Goal: Task Accomplishment & Management: Use online tool/utility

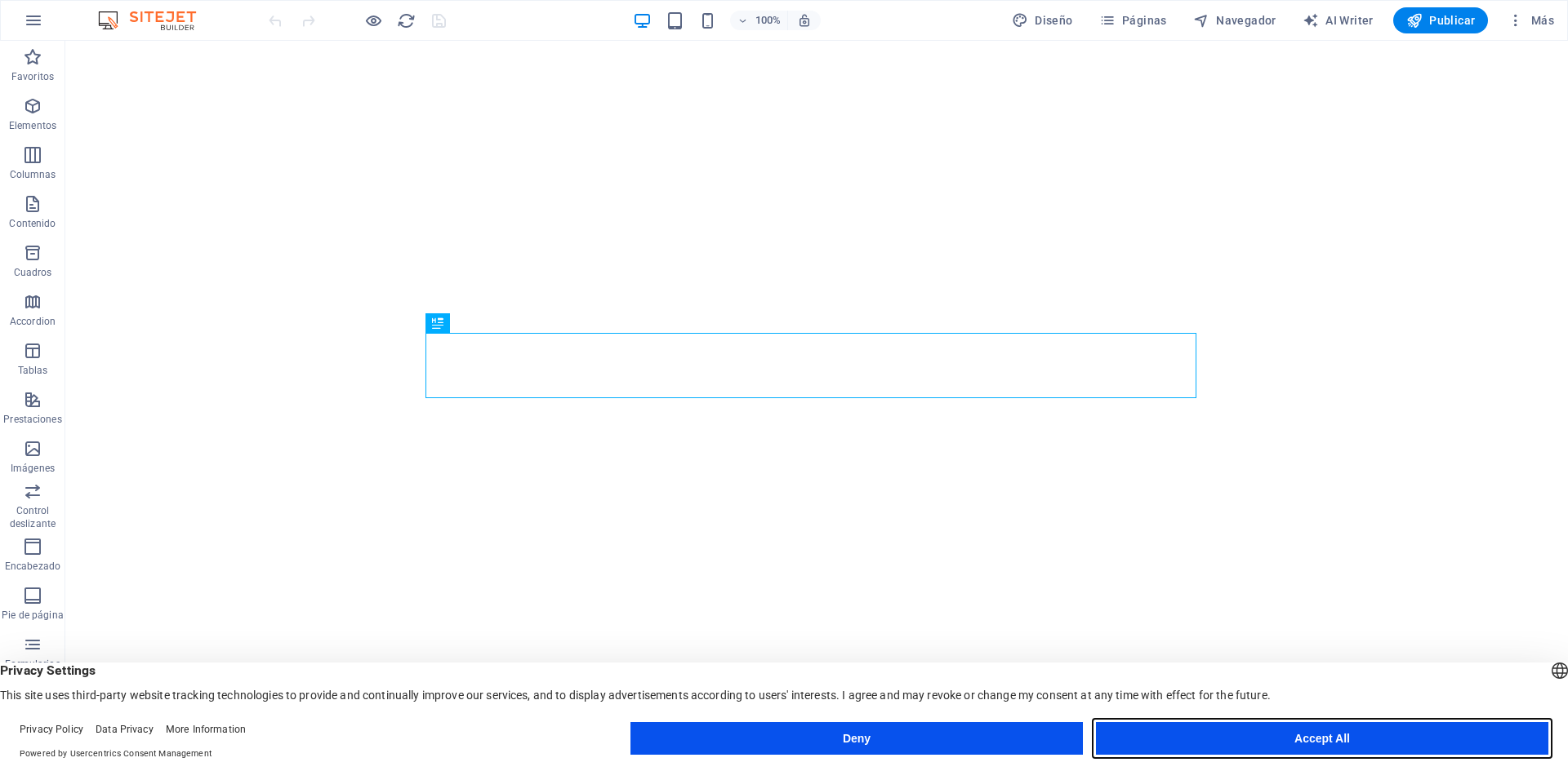
click at [1193, 744] on button "Accept All" at bounding box center [1321, 739] width 453 height 33
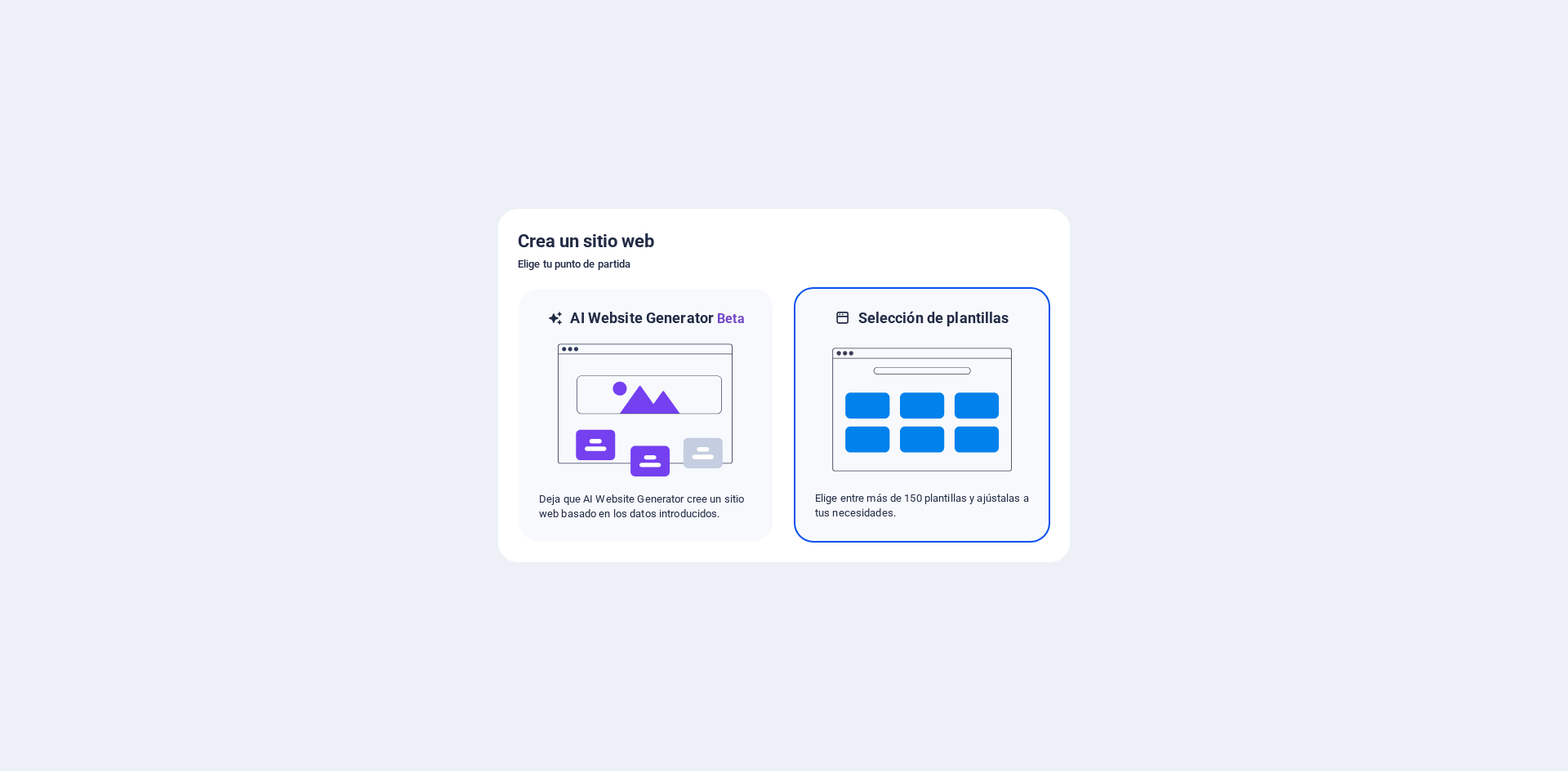
click at [879, 410] on img at bounding box center [921, 409] width 179 height 163
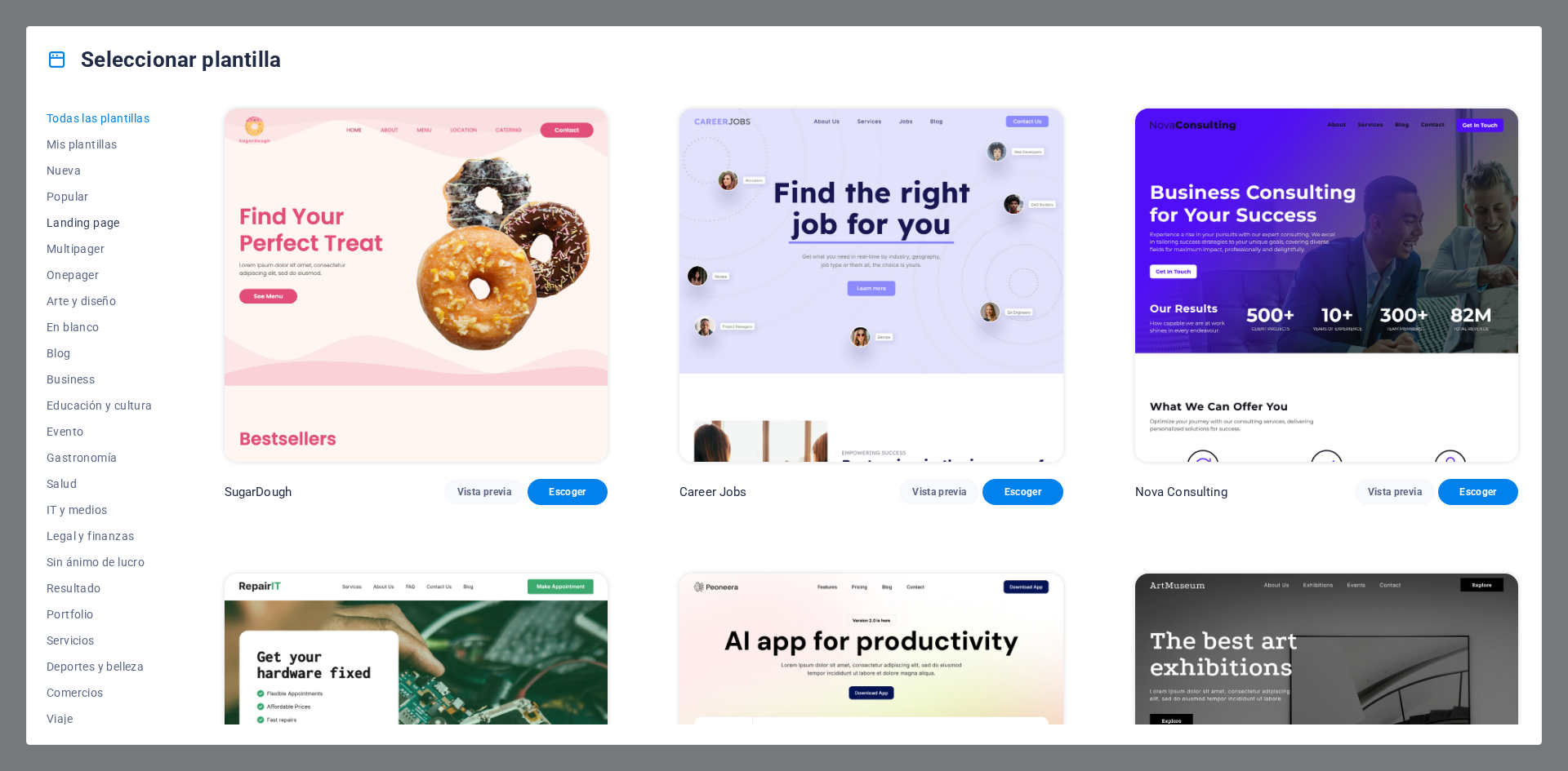
click at [96, 220] on span "Landing page" at bounding box center [99, 223] width 107 height 13
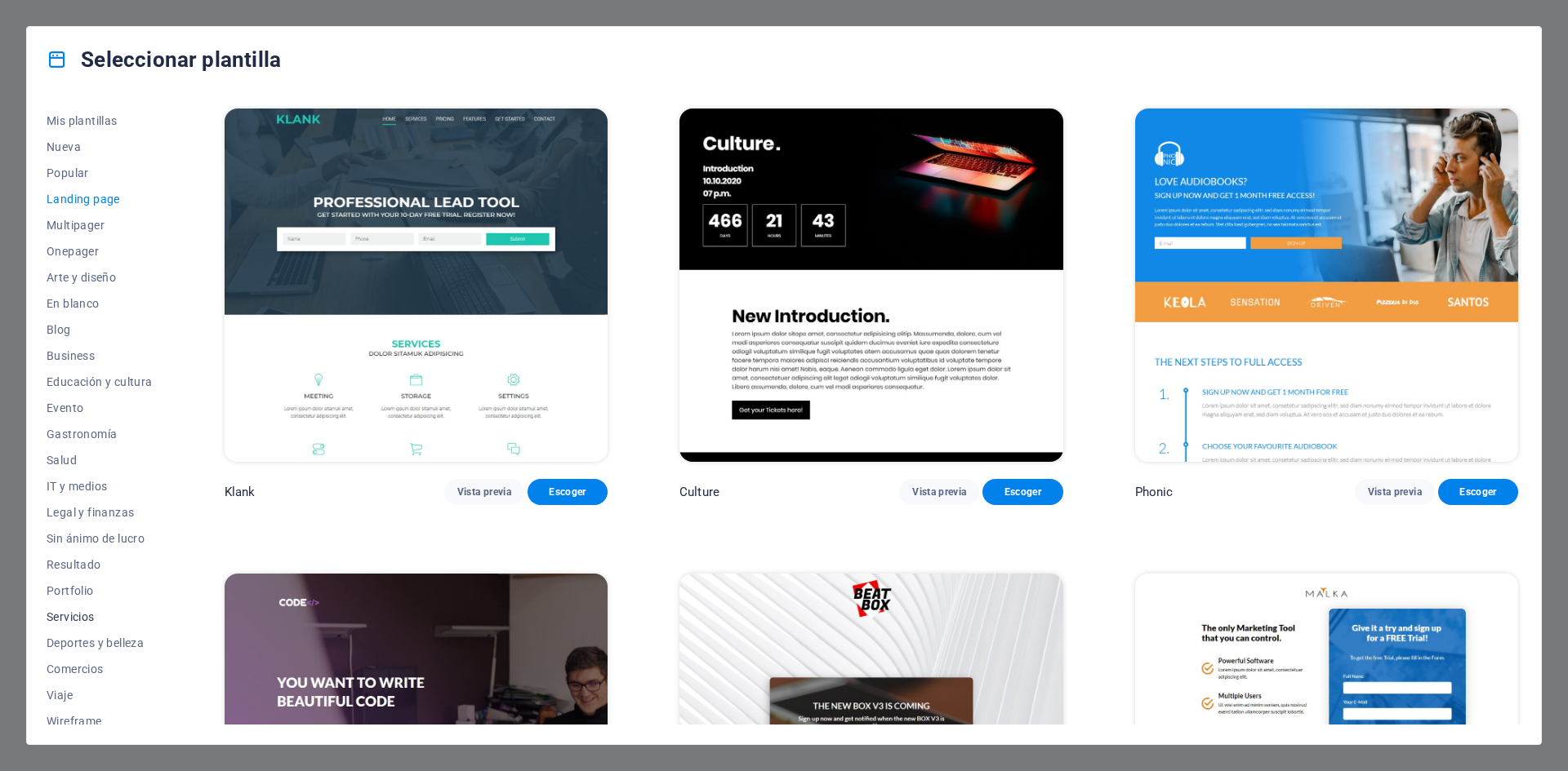
scroll to position [34, 0]
click at [73, 718] on button "Wireframe" at bounding box center [99, 712] width 107 height 26
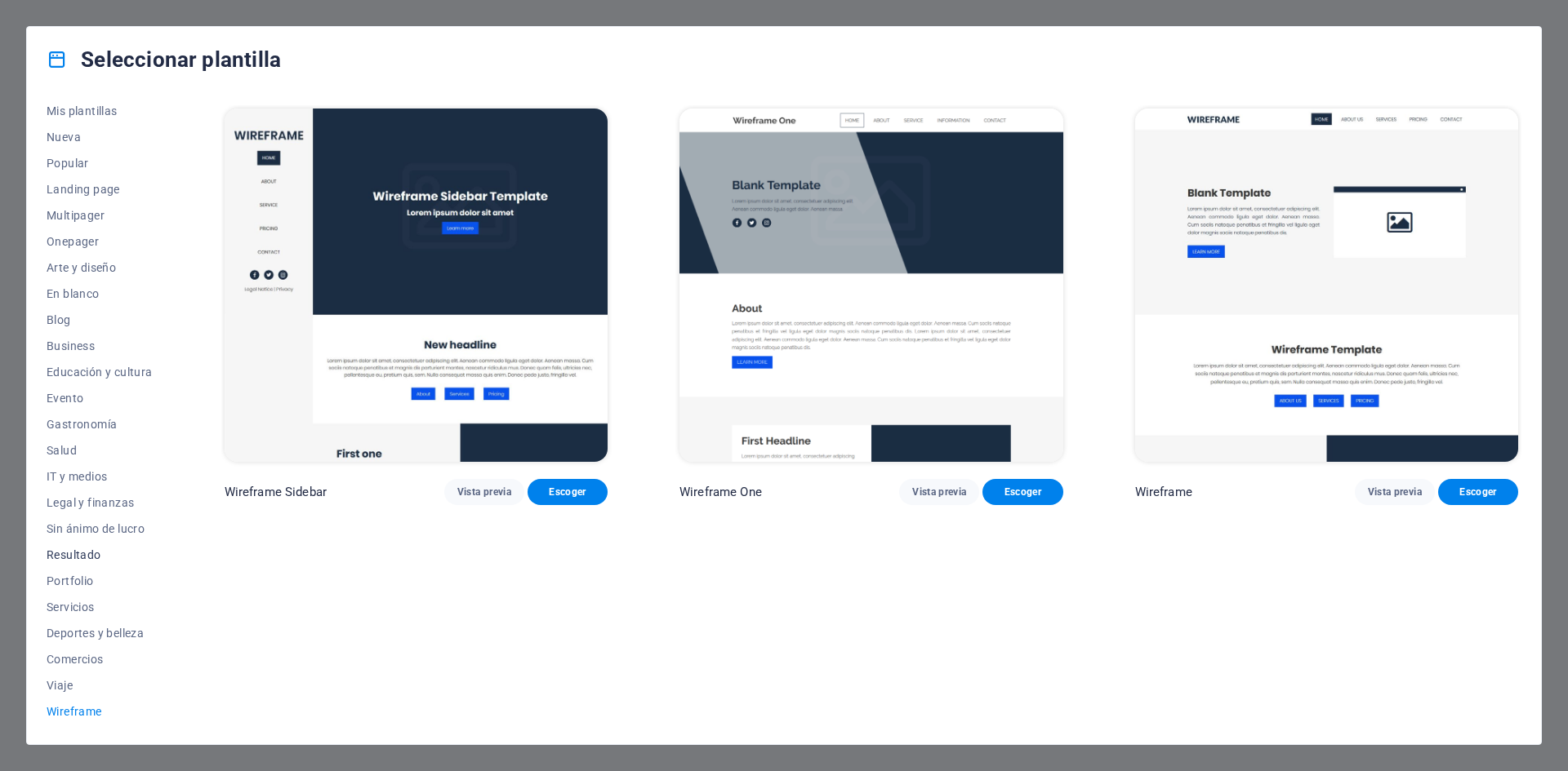
click at [76, 562] on button "Resultado" at bounding box center [99, 554] width 107 height 26
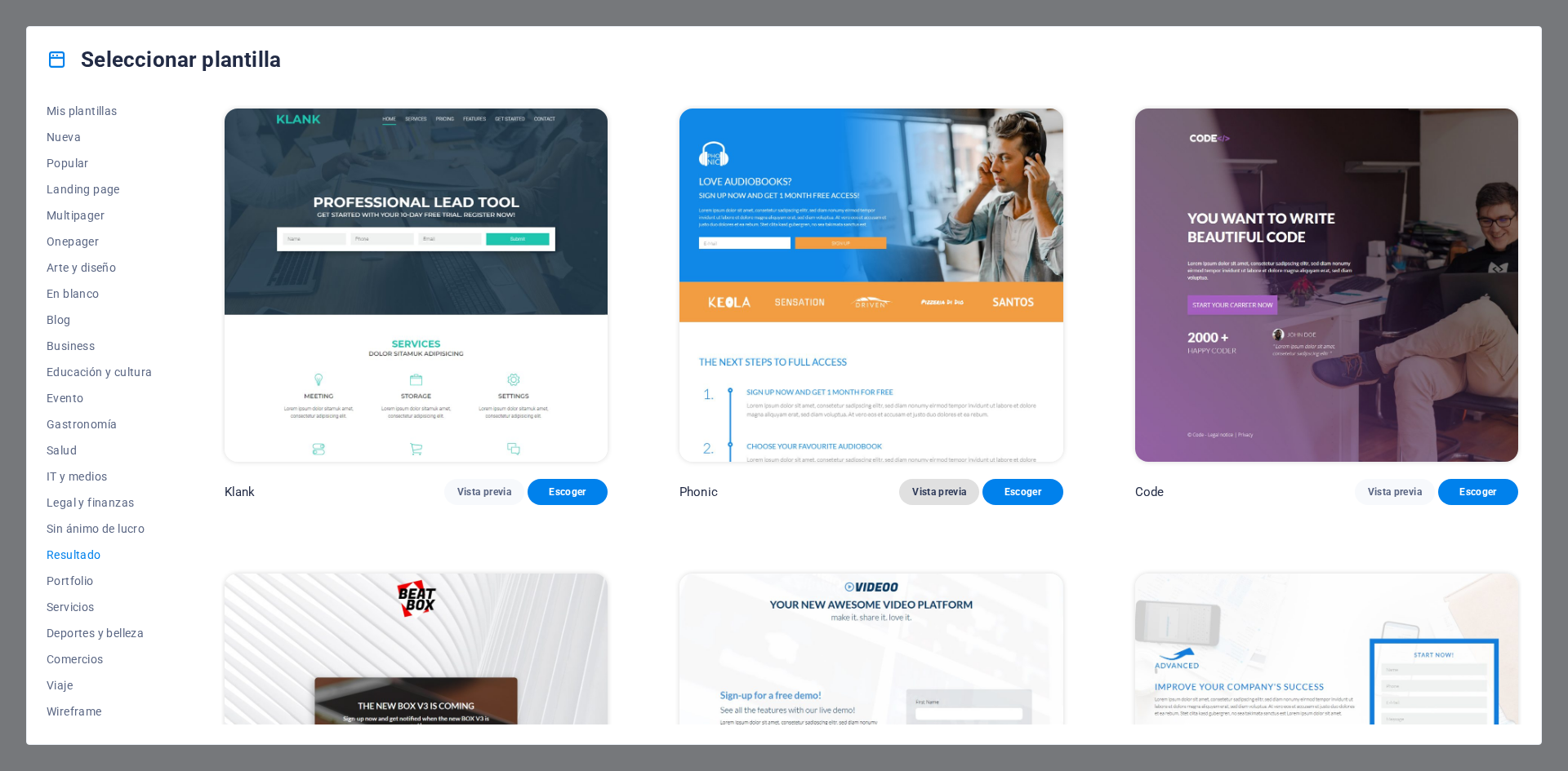
click at [952, 487] on span "Vista previa" at bounding box center [939, 492] width 54 height 13
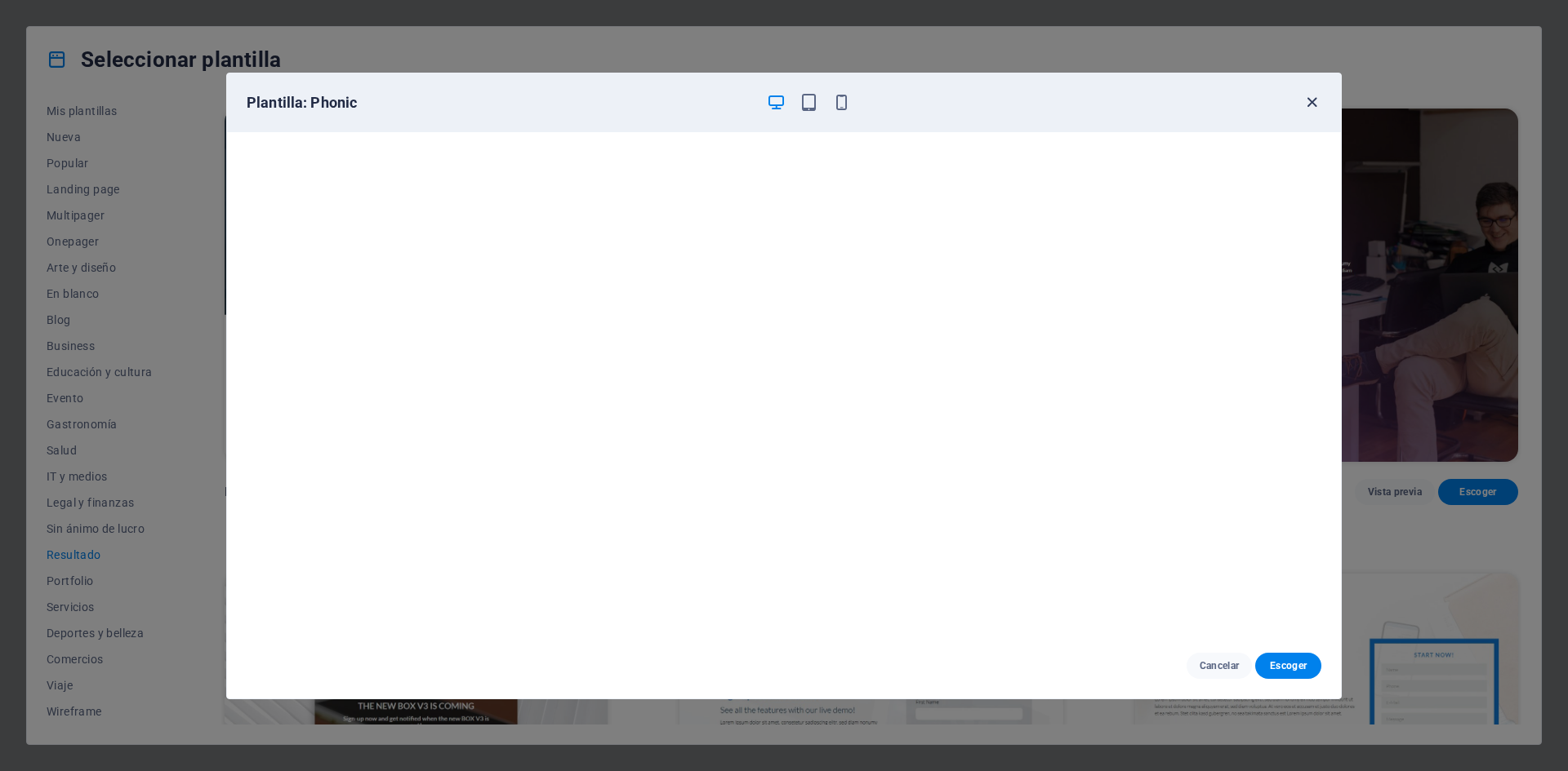
click at [1316, 102] on icon "button" at bounding box center [1311, 102] width 19 height 19
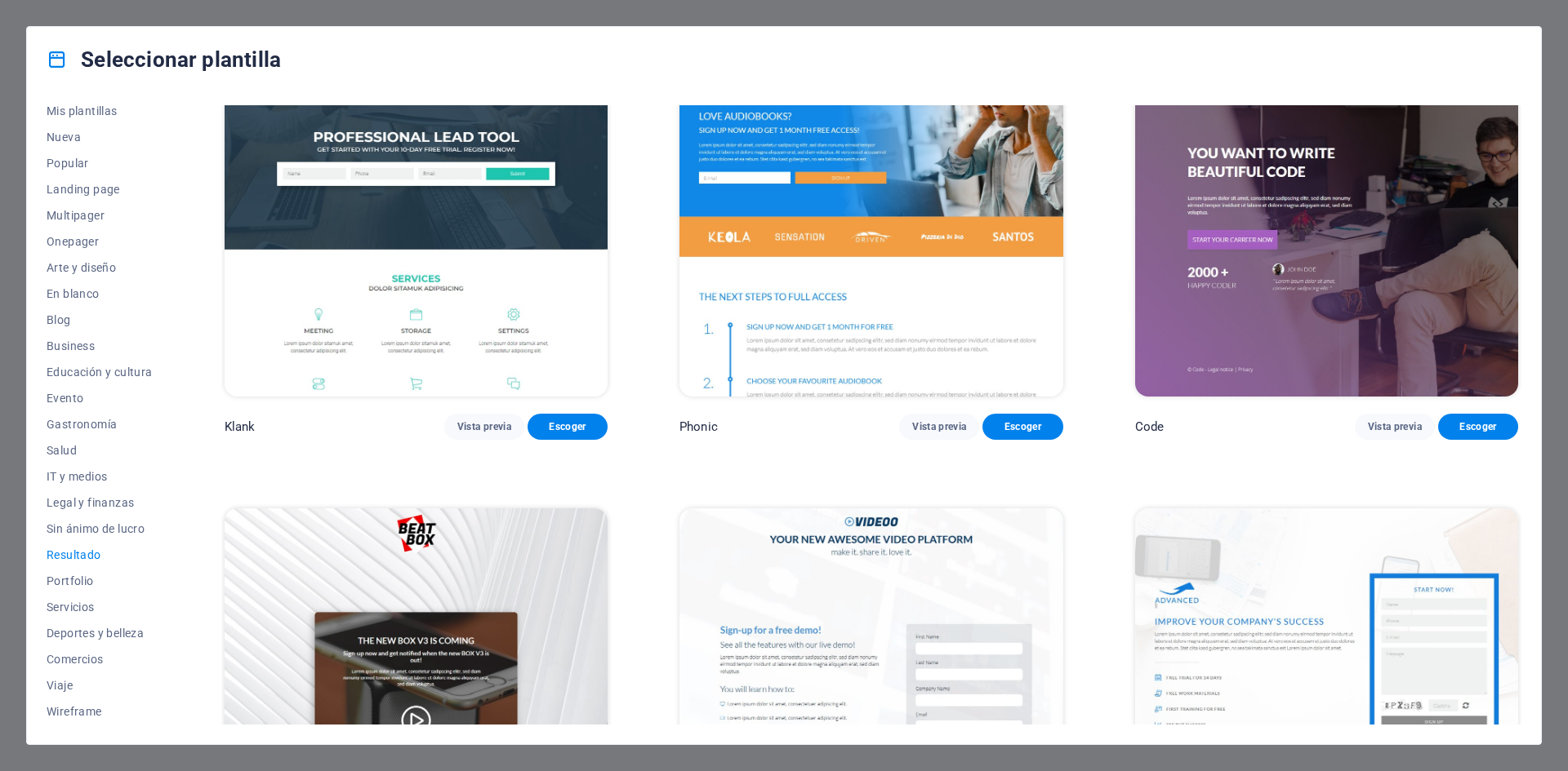
scroll to position [245, 0]
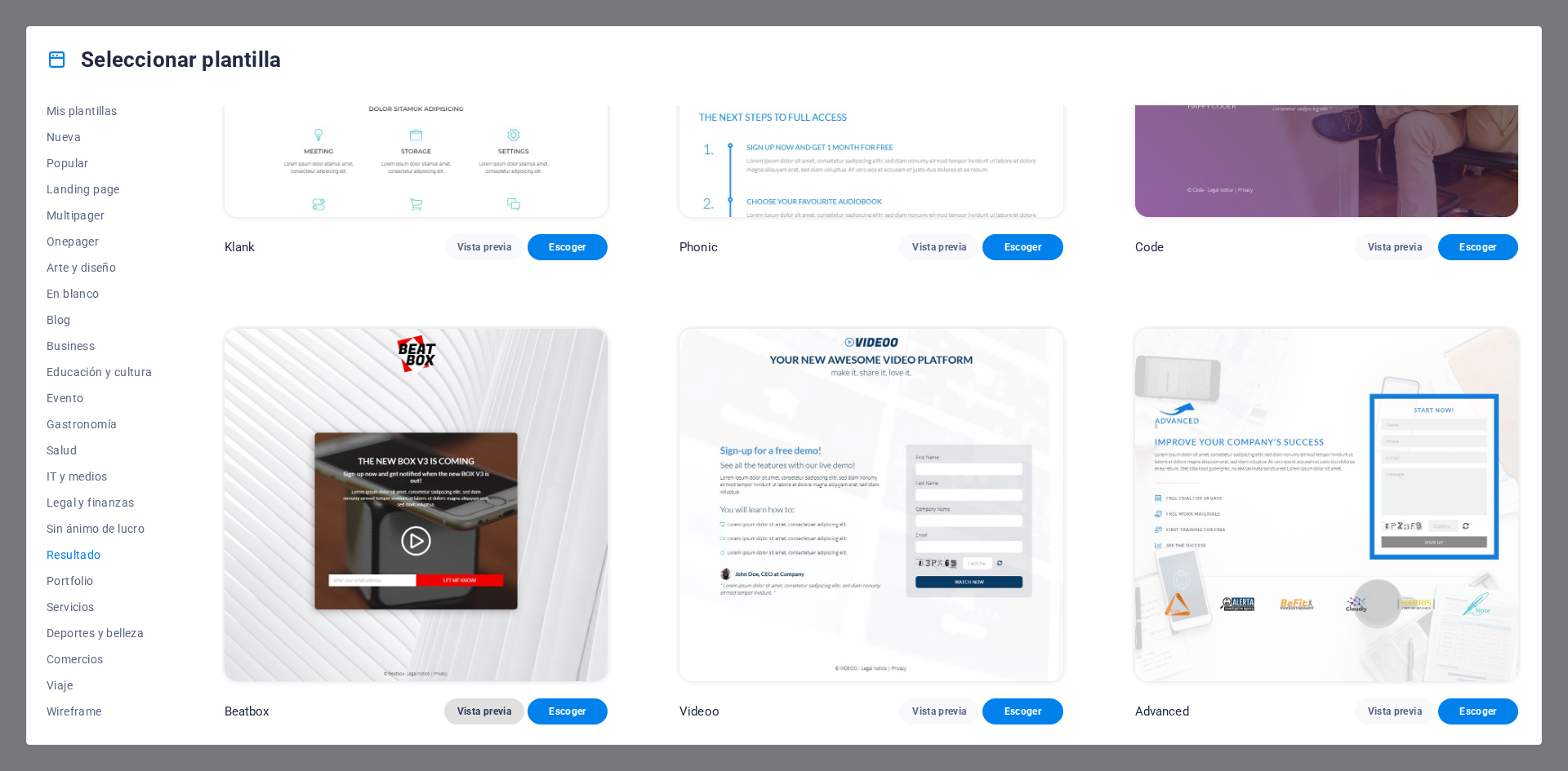
click at [457, 709] on span "Vista previa" at bounding box center [484, 712] width 54 height 13
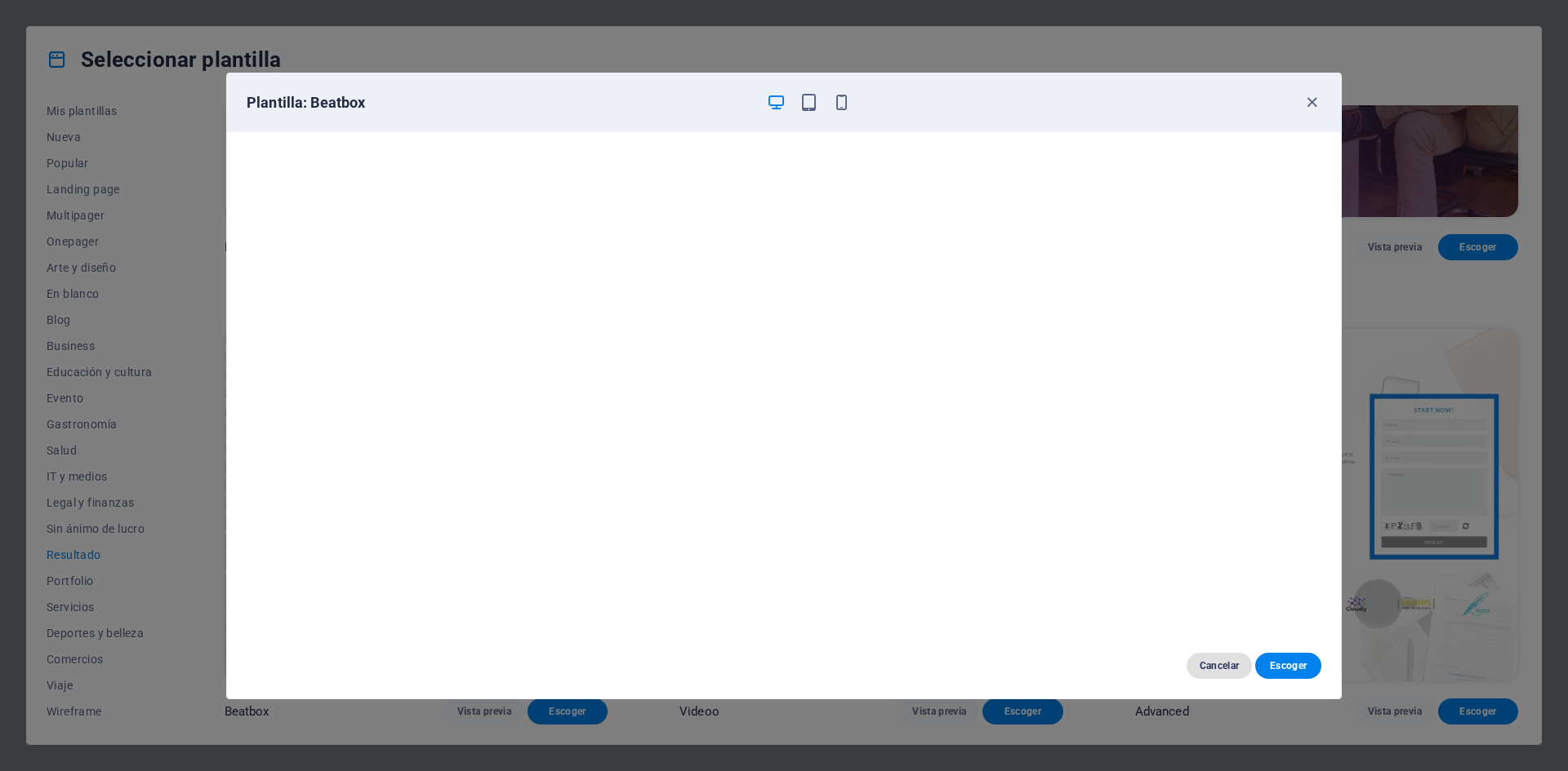
click at [1206, 661] on span "Cancelar" at bounding box center [1219, 666] width 40 height 13
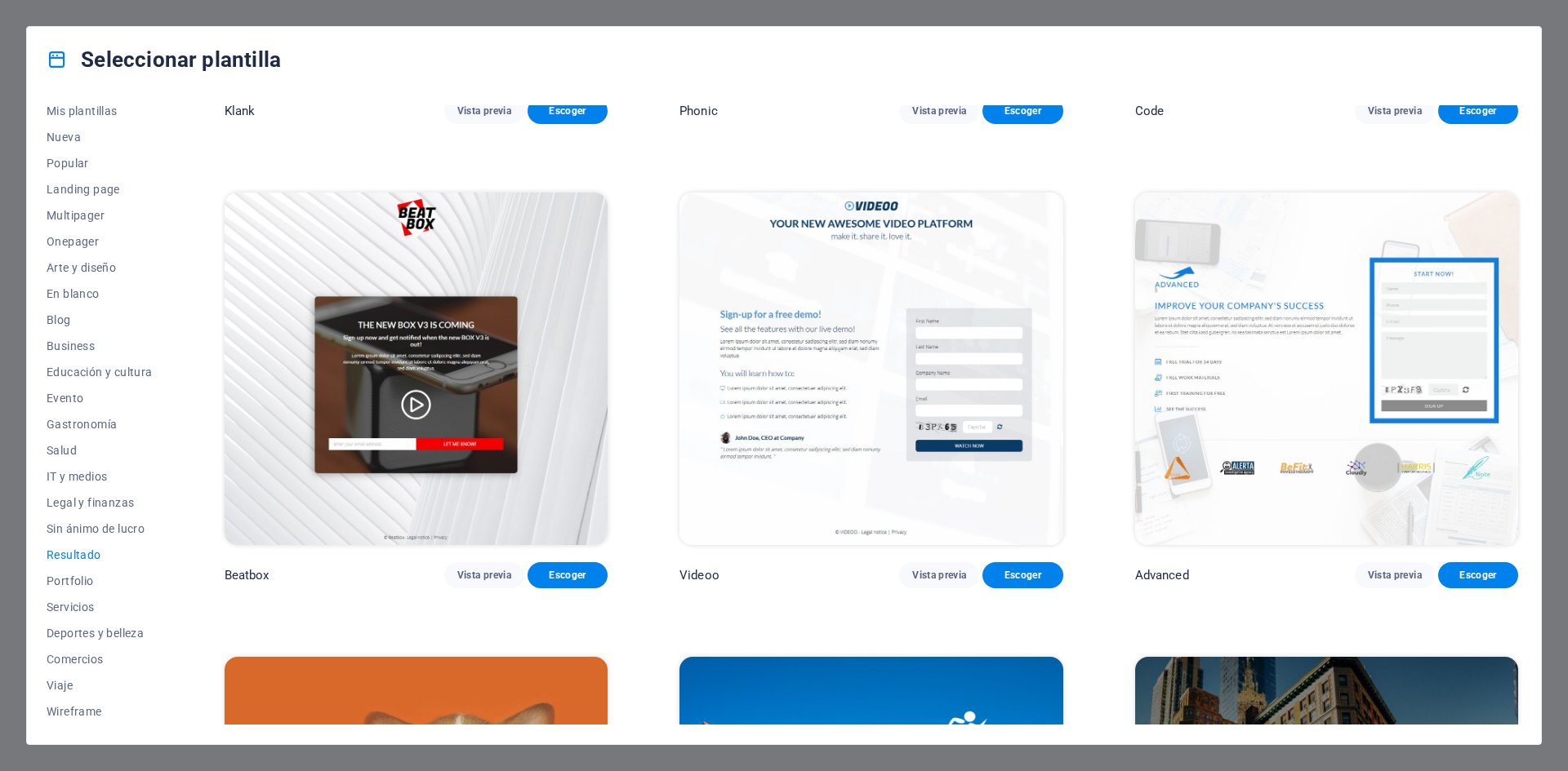
scroll to position [408, 0]
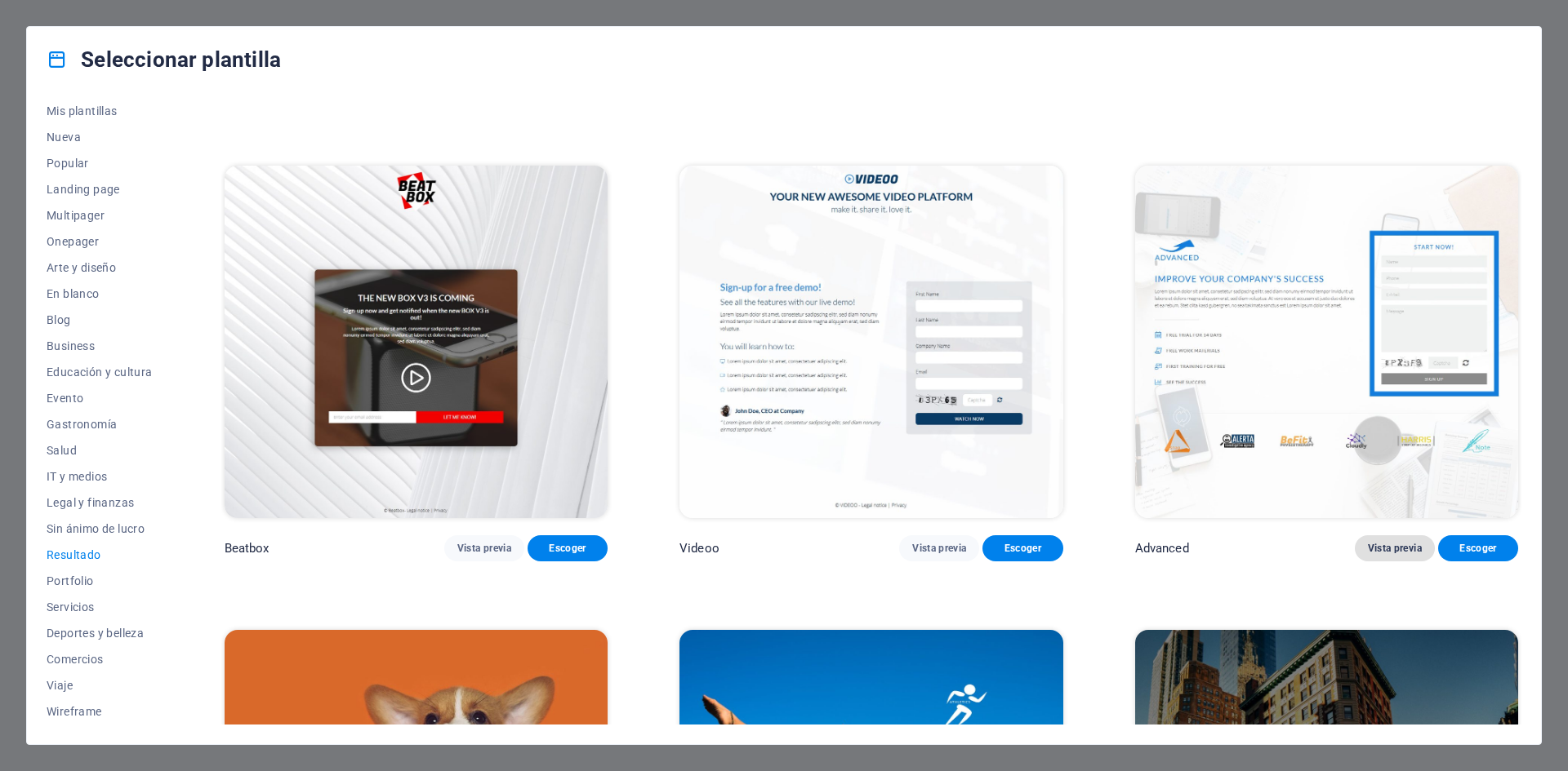
click at [1400, 543] on span "Vista previa" at bounding box center [1394, 548] width 54 height 13
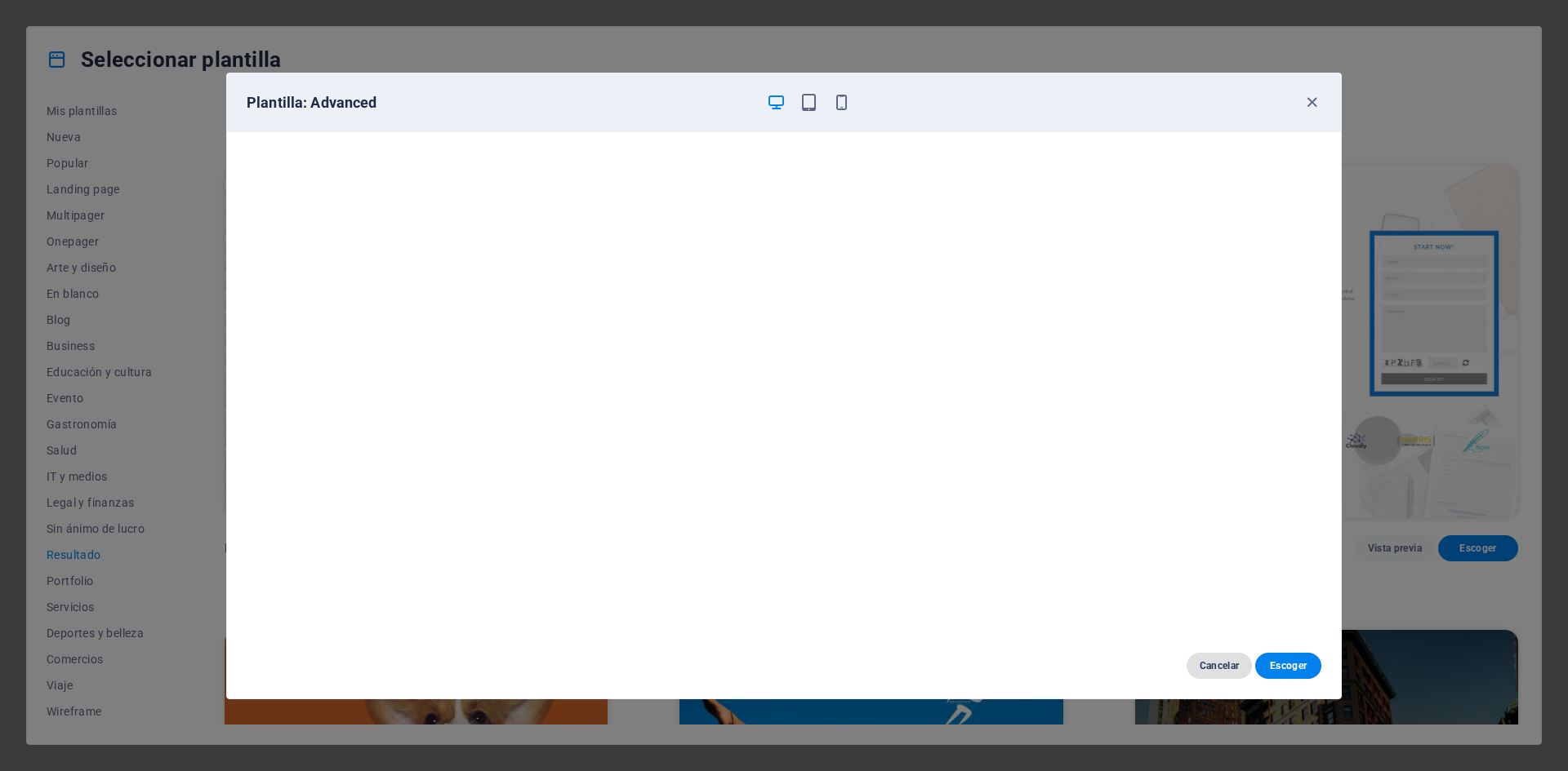
click at [1188, 659] on button "Cancelar" at bounding box center [1219, 665] width 66 height 26
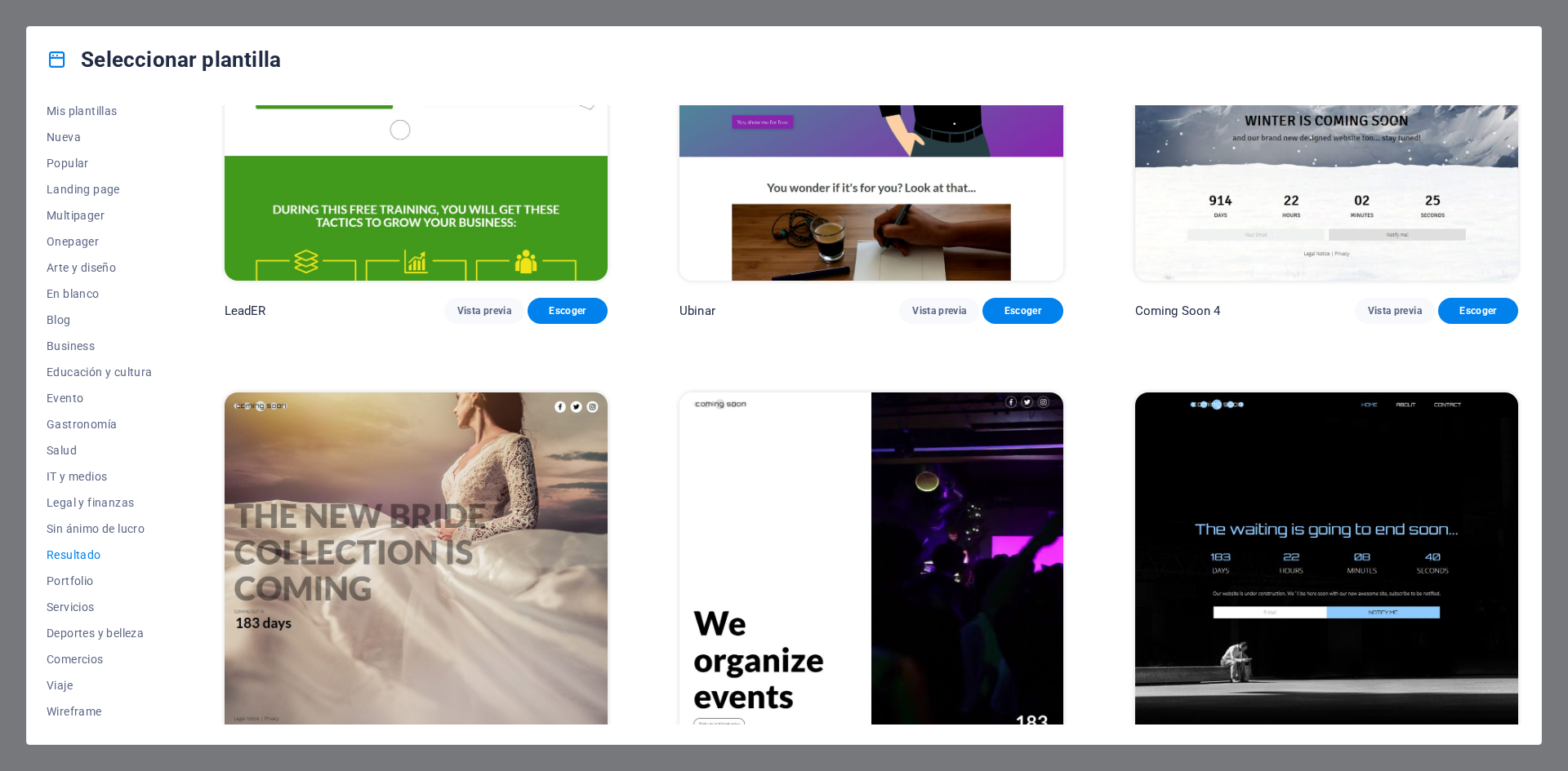
scroll to position [2094, 0]
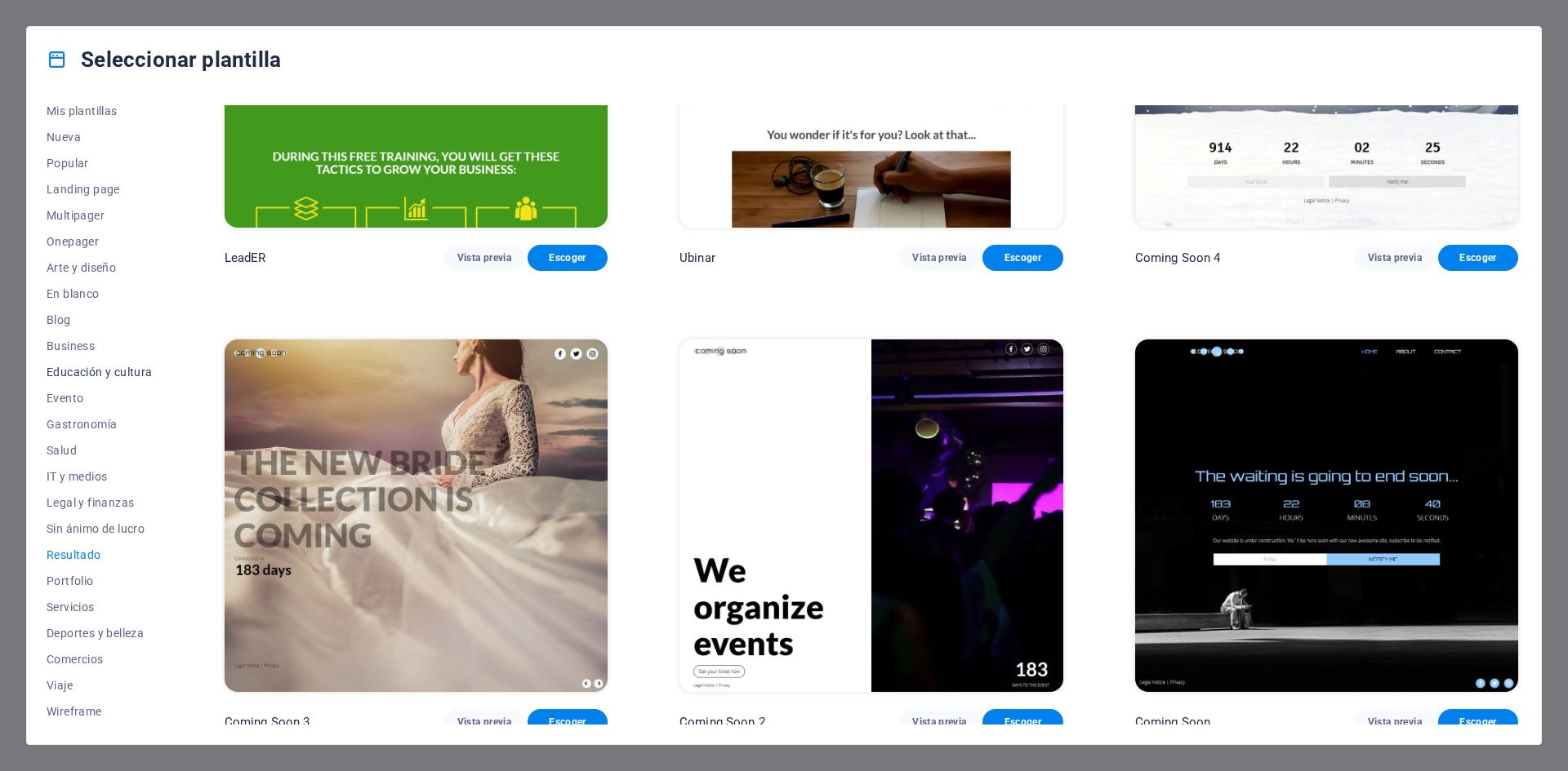
click at [83, 371] on span "Educación y cultura" at bounding box center [99, 372] width 107 height 13
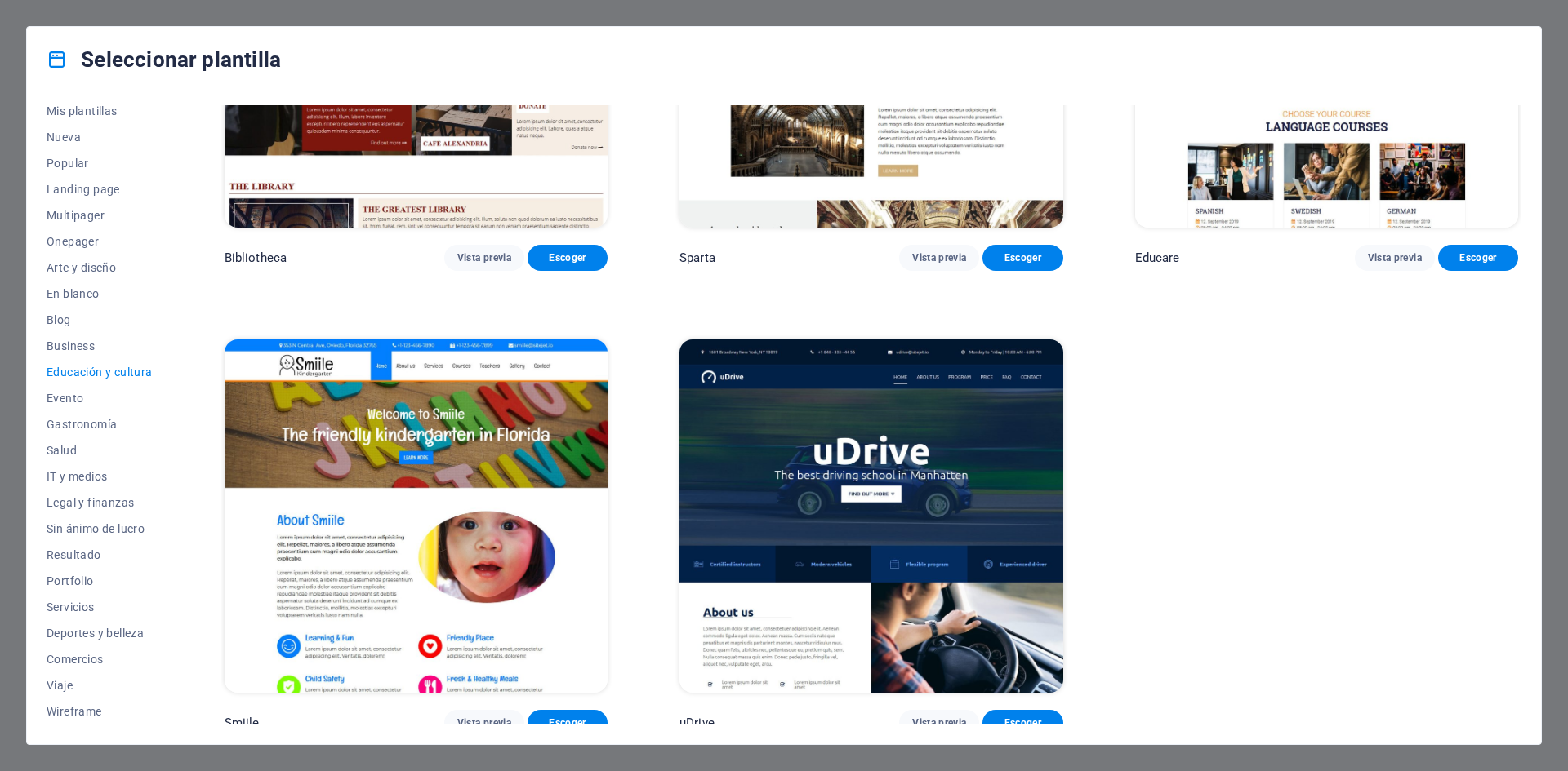
scroll to position [705, 0]
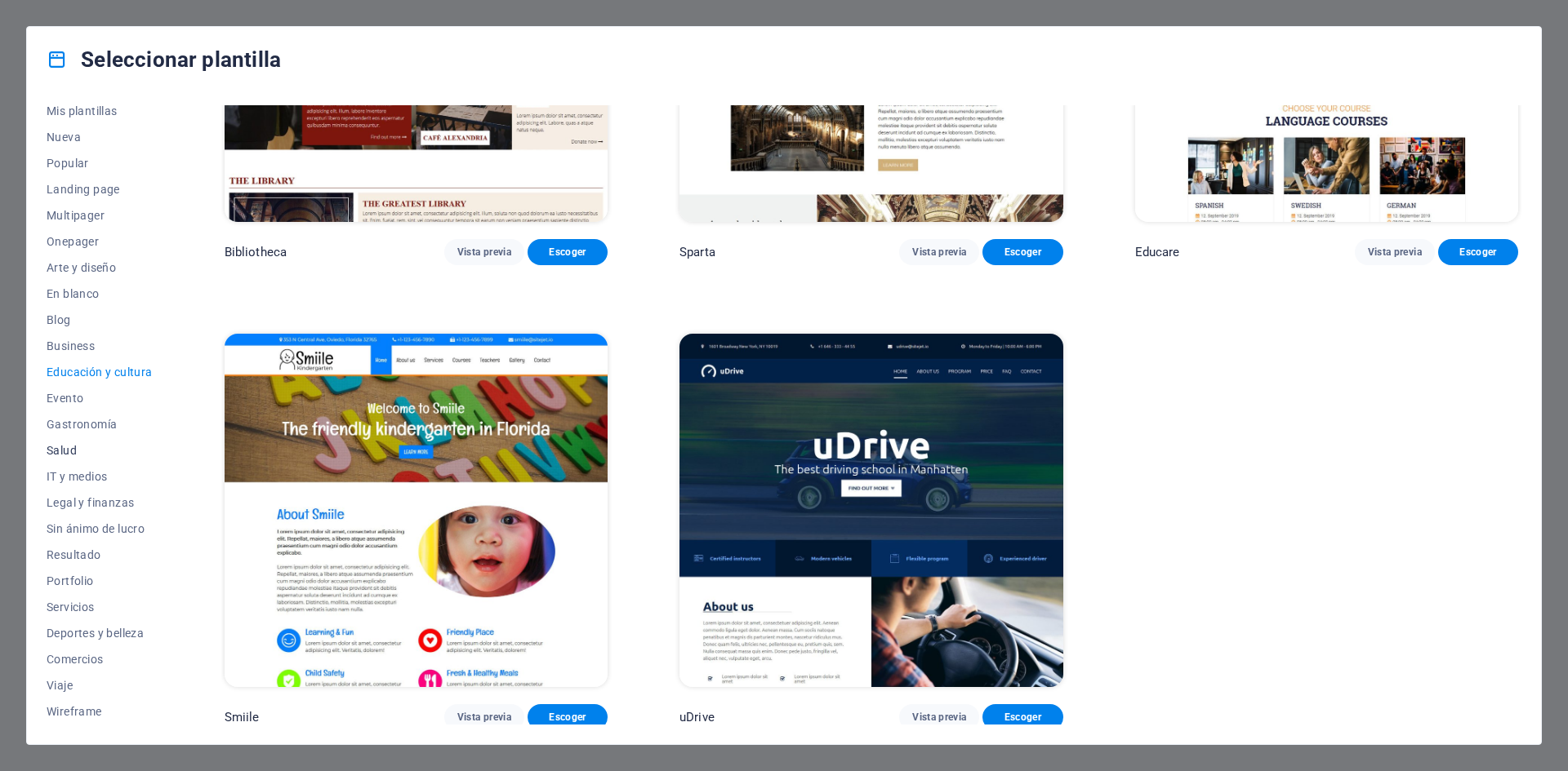
click at [76, 442] on button "Salud" at bounding box center [99, 451] width 107 height 26
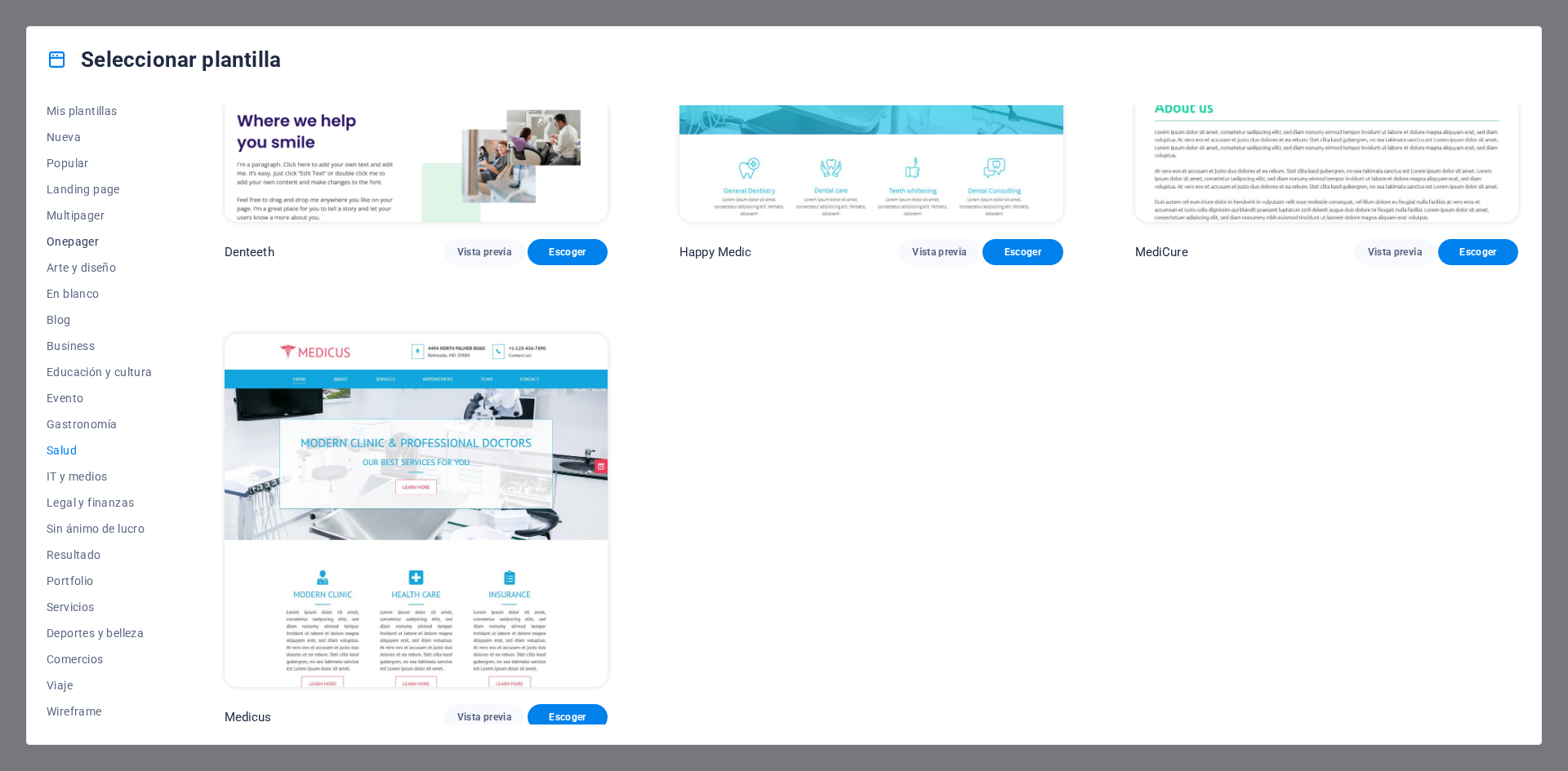
click at [80, 233] on button "Onepager" at bounding box center [99, 241] width 107 height 26
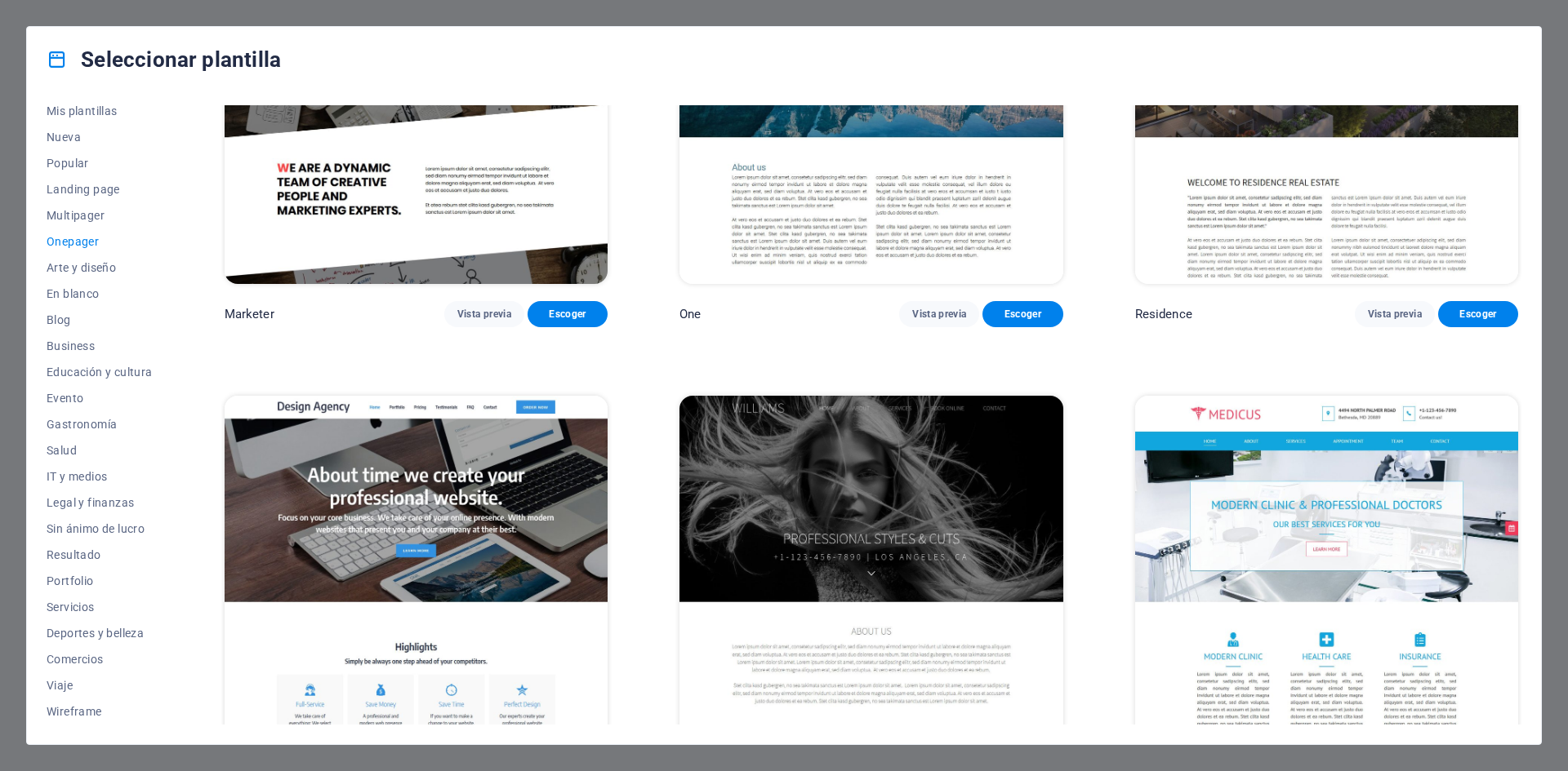
scroll to position [9582, 0]
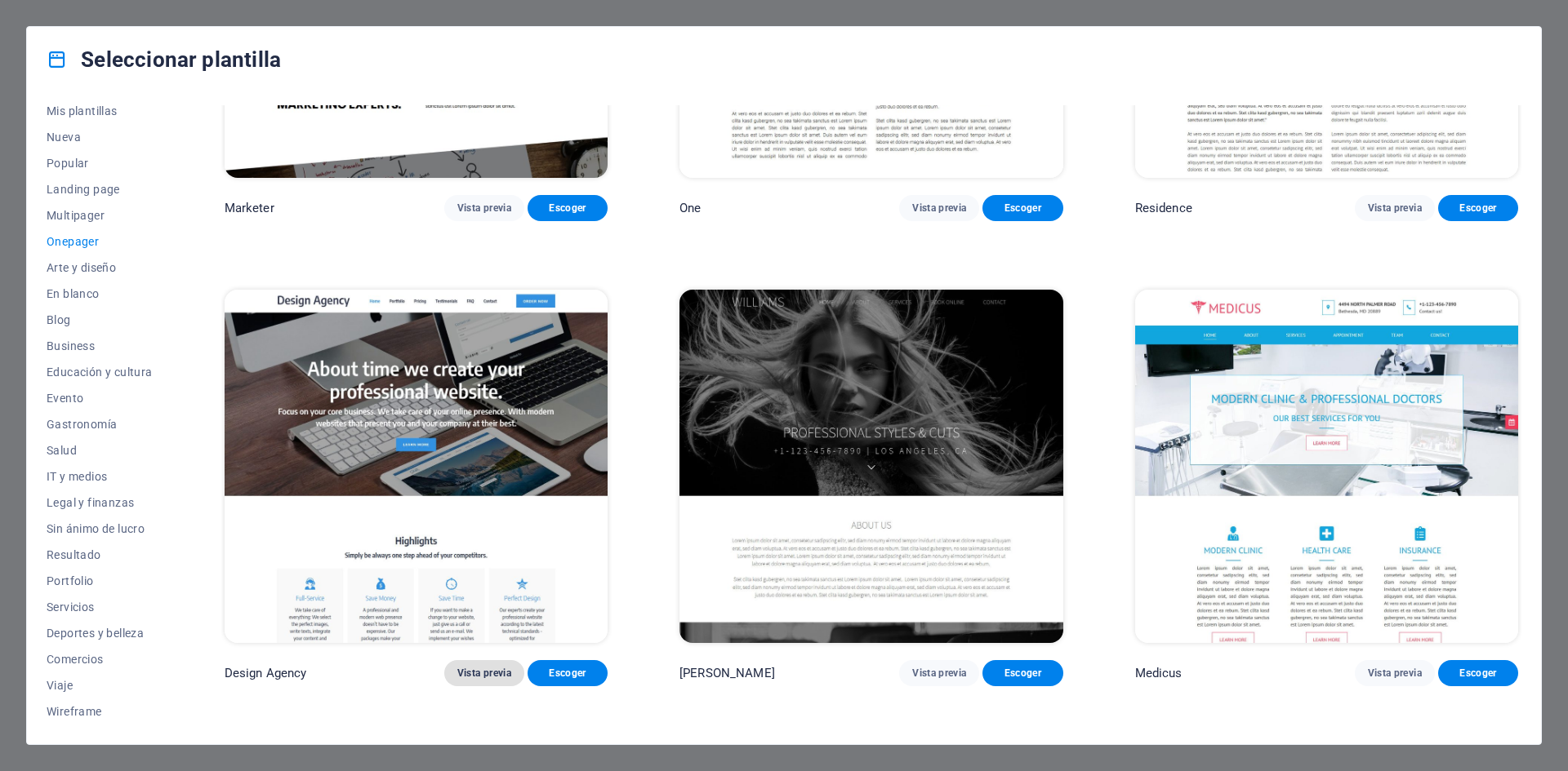
click at [461, 660] on button "Vista previa" at bounding box center [484, 673] width 80 height 26
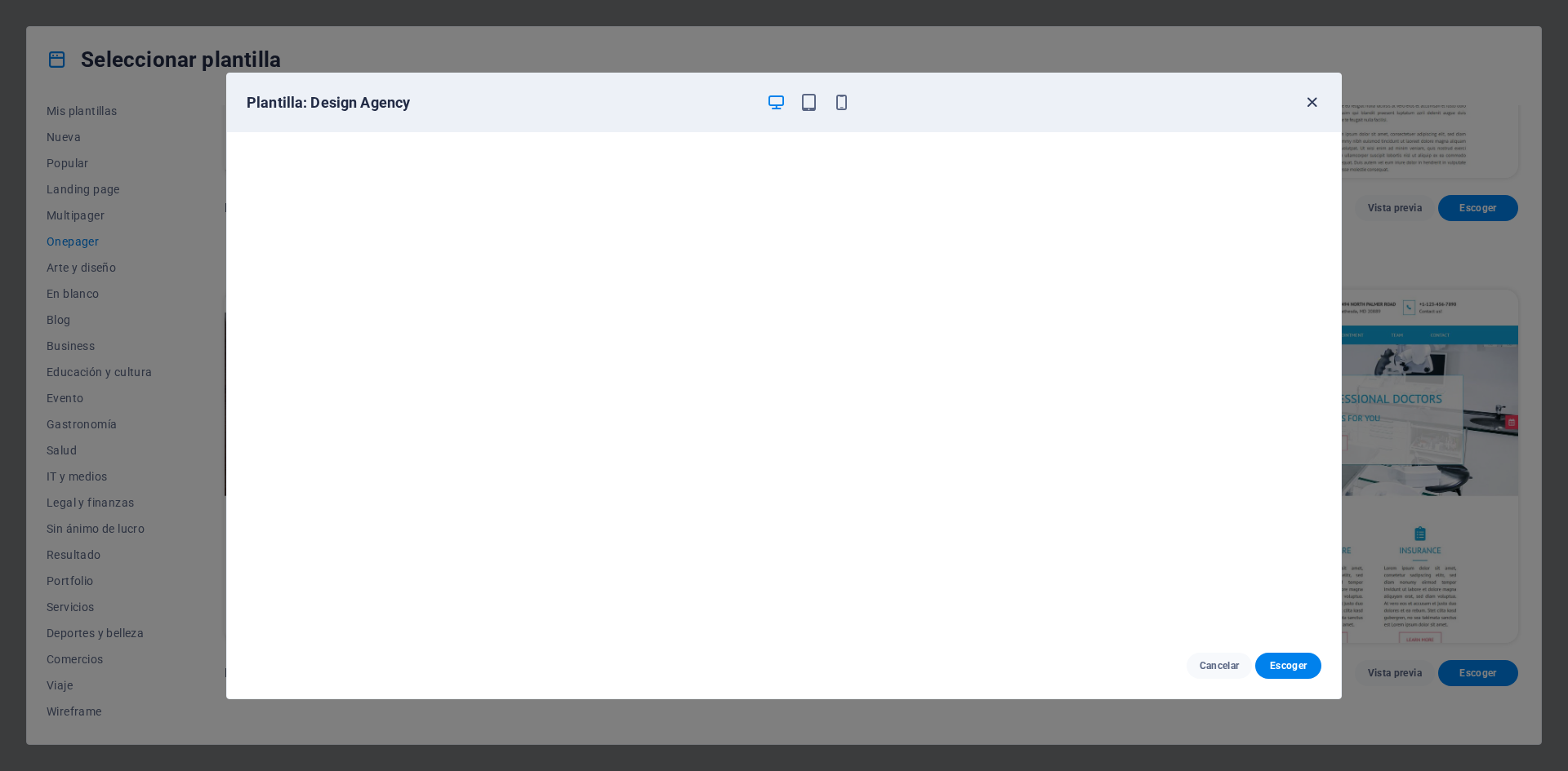
click at [1306, 102] on icon "button" at bounding box center [1311, 102] width 19 height 19
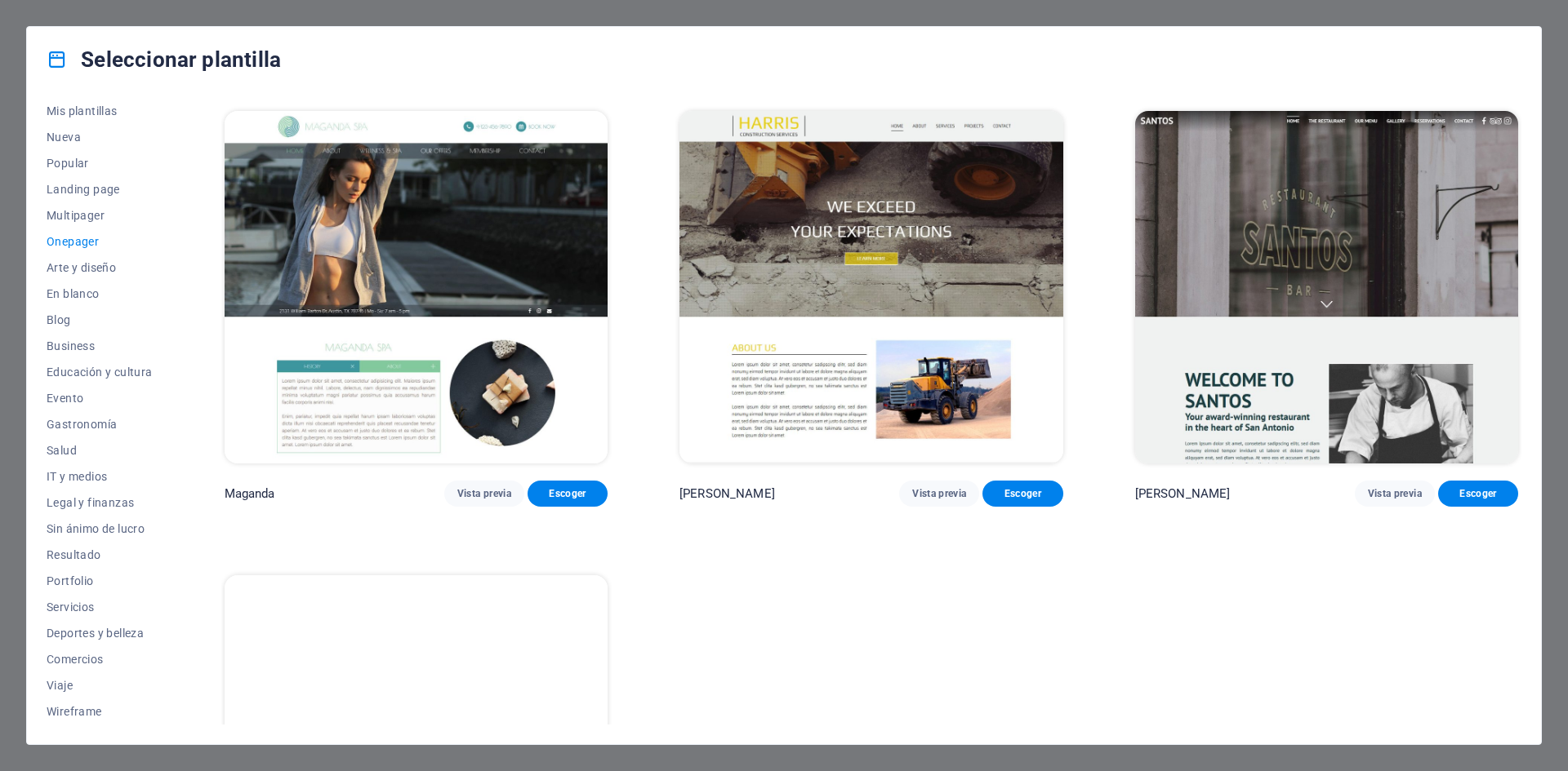
scroll to position [10397, 0]
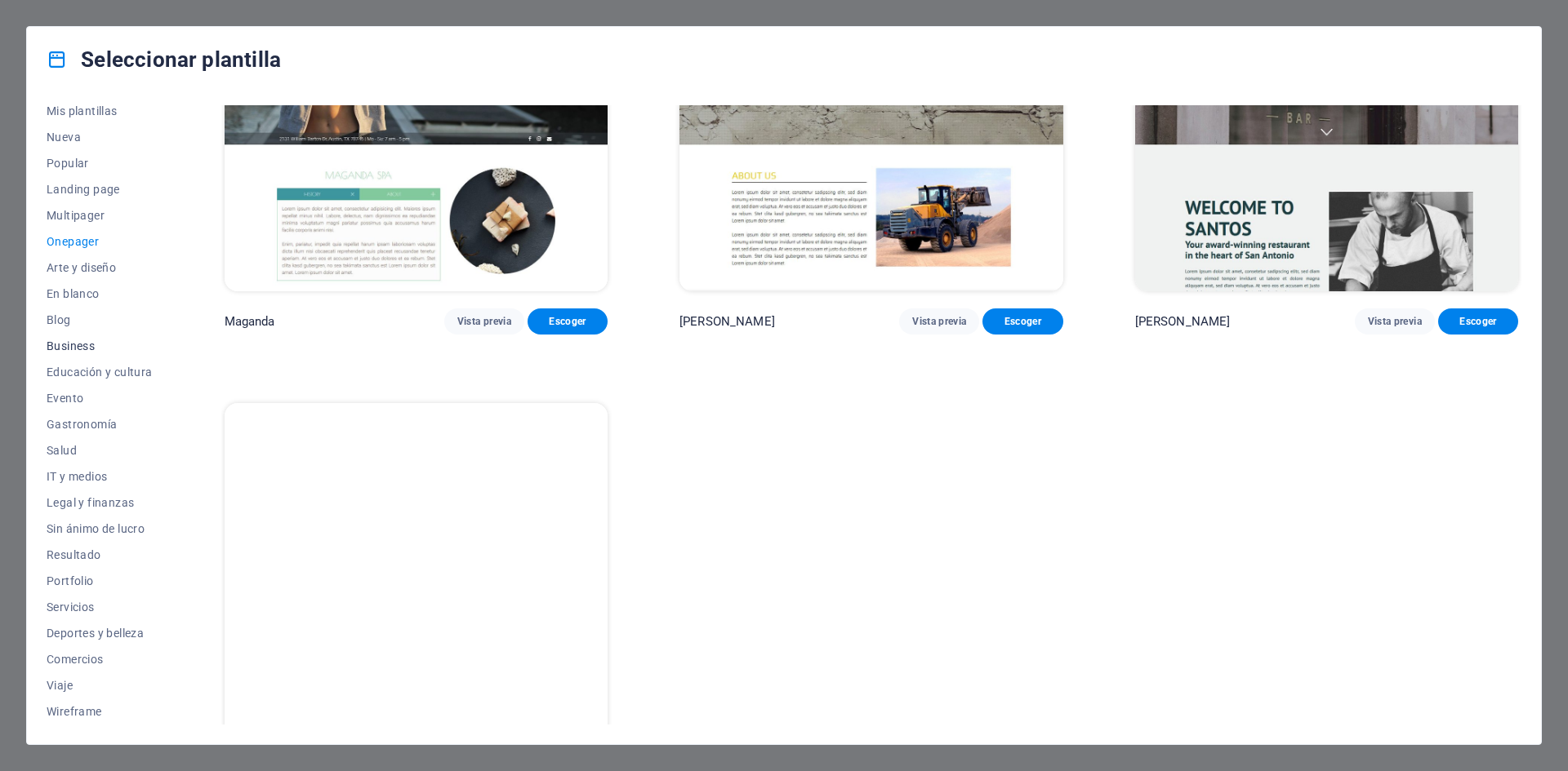
click at [59, 344] on span "Business" at bounding box center [99, 346] width 107 height 13
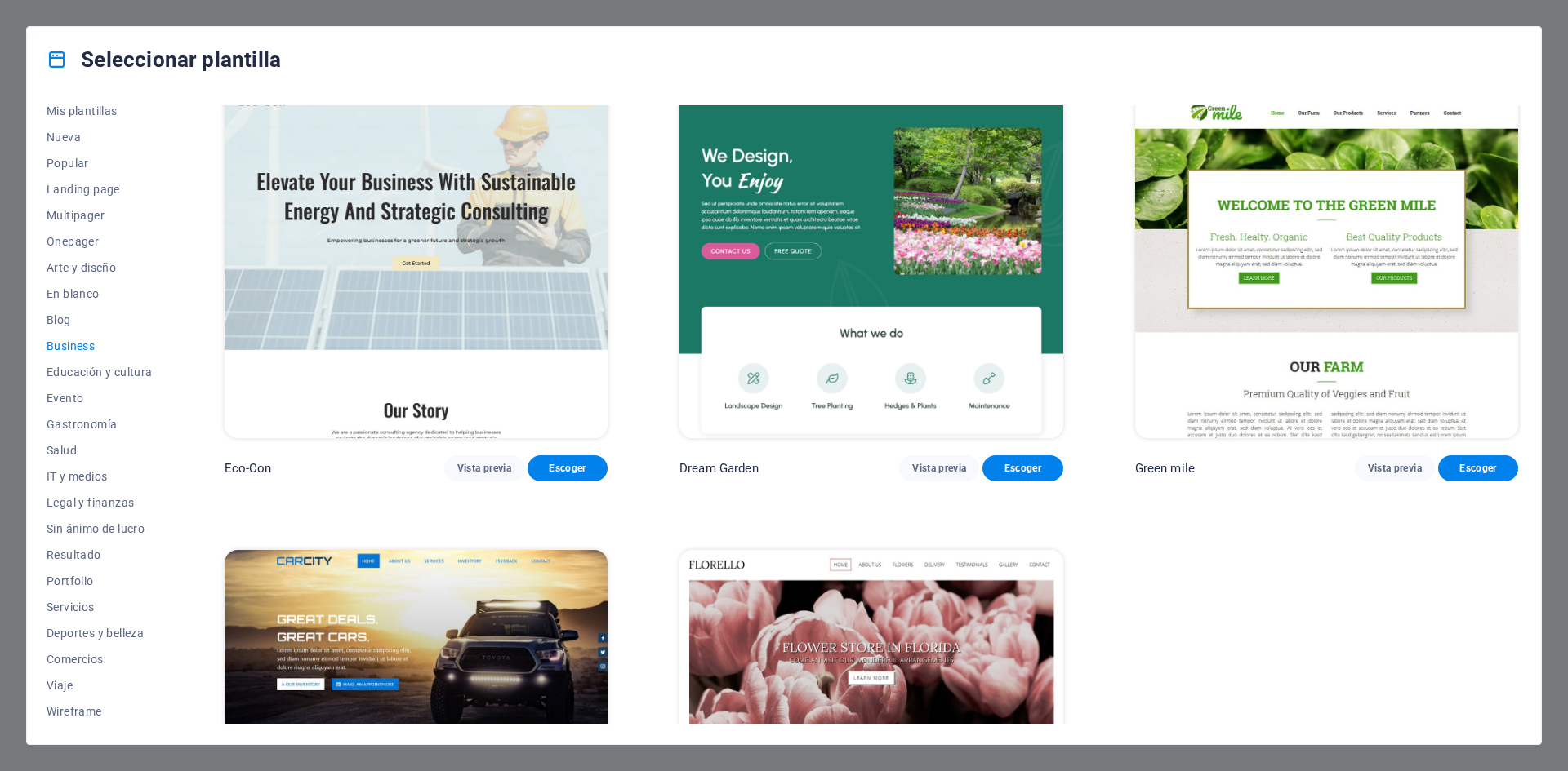
scroll to position [0, 0]
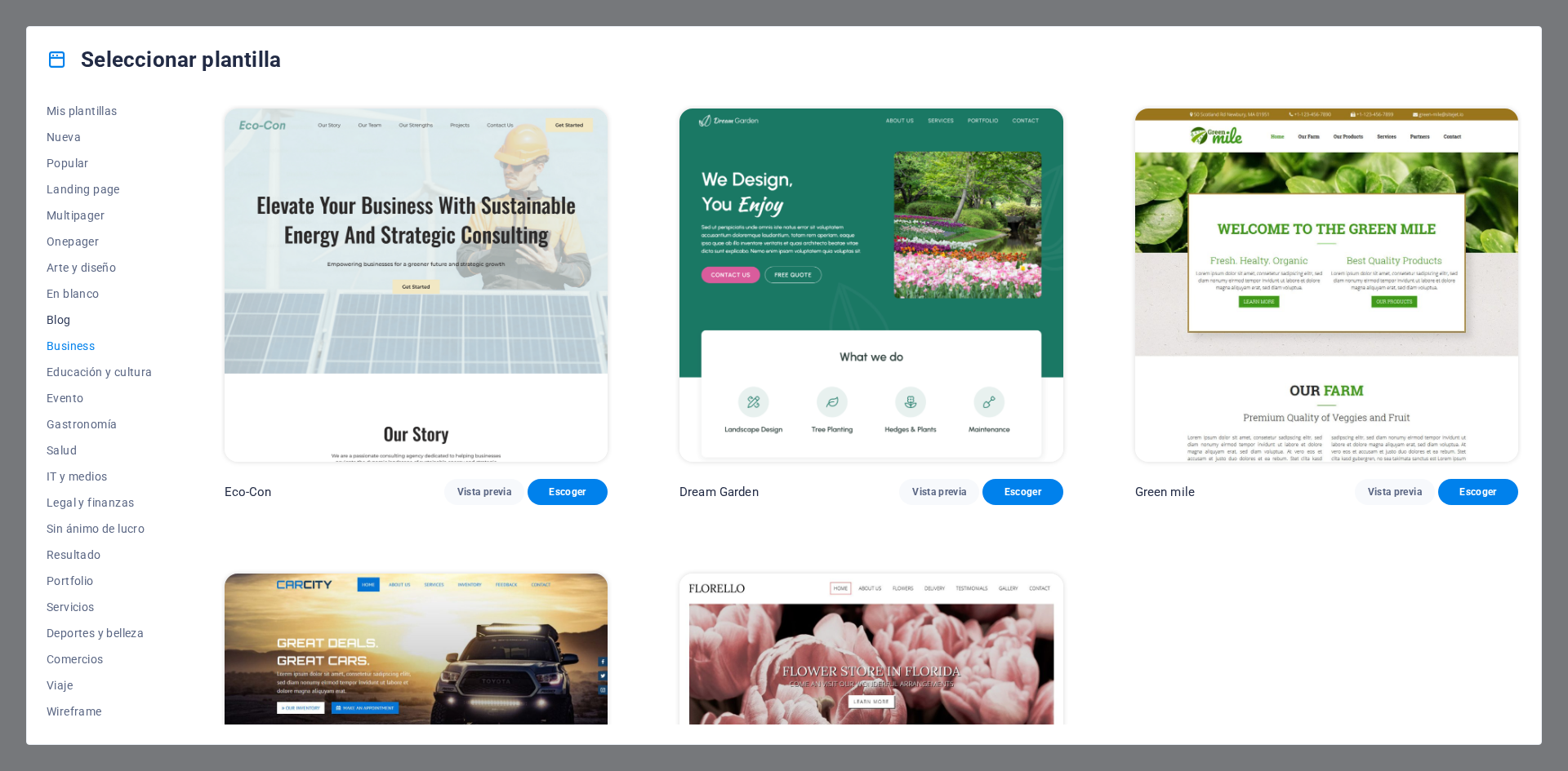
click at [57, 322] on span "Blog" at bounding box center [99, 320] width 107 height 13
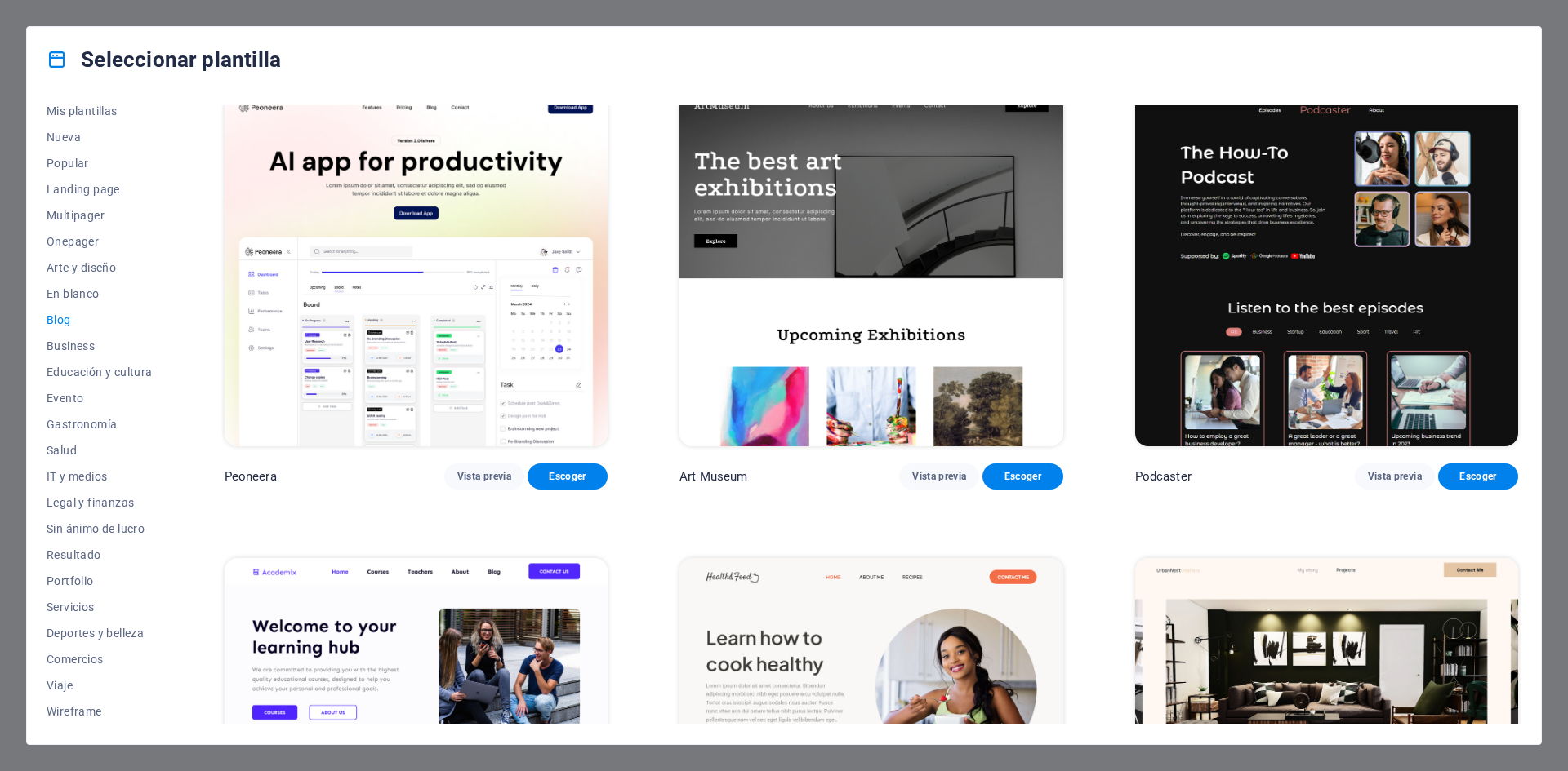
scroll to position [490, 0]
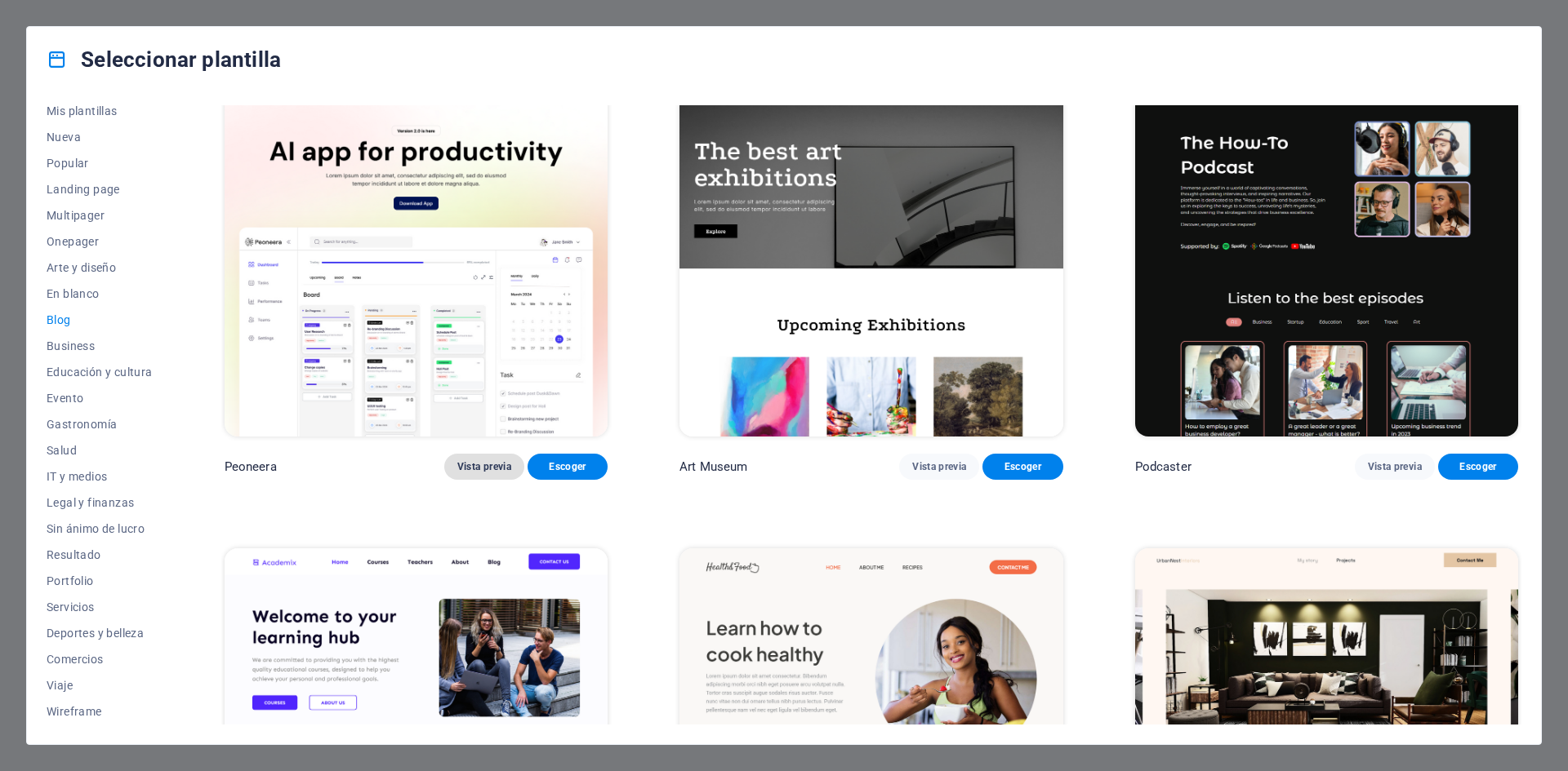
click at [464, 465] on span "Vista previa" at bounding box center [484, 467] width 54 height 13
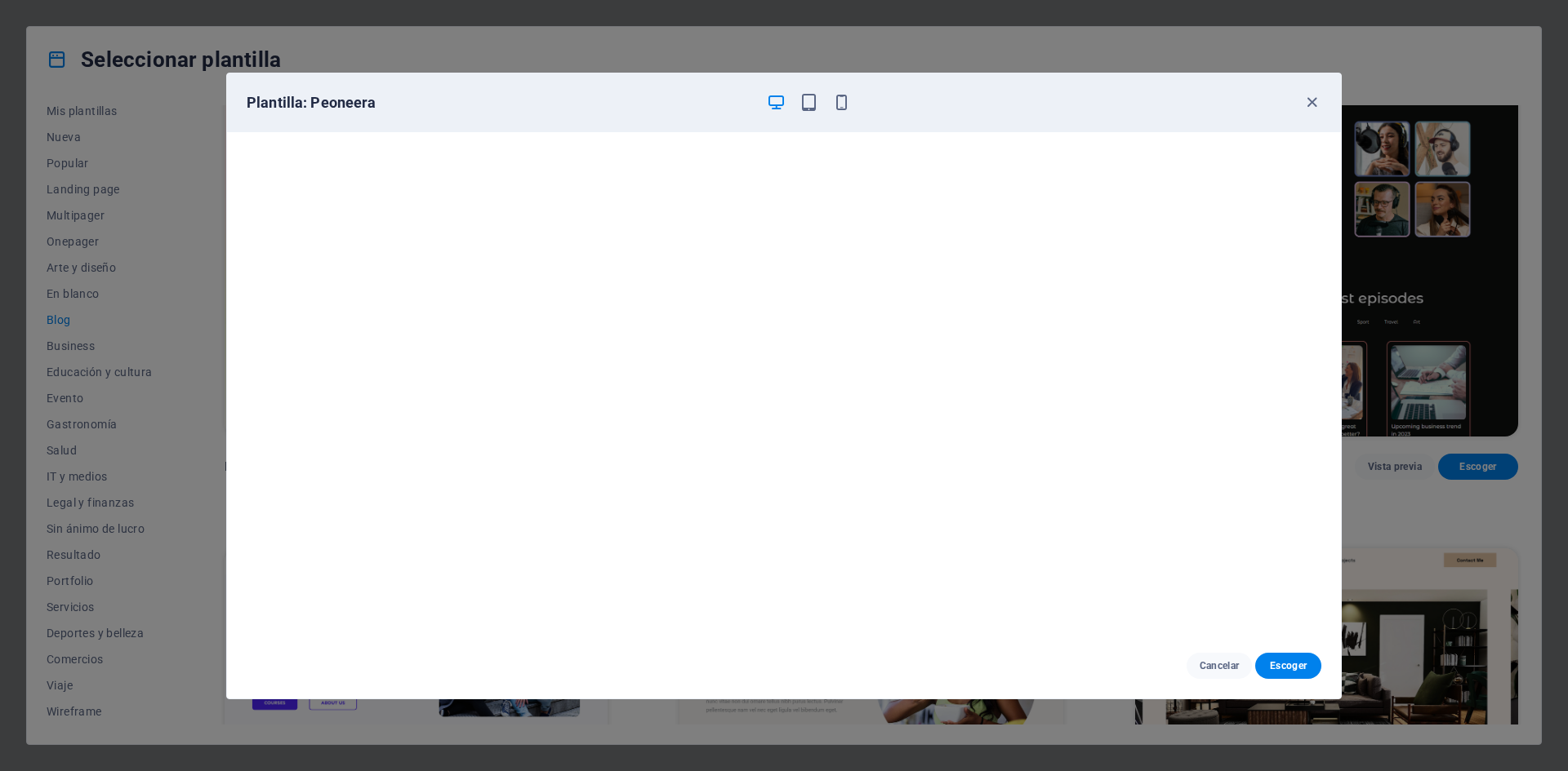
click at [1316, 125] on div "Plantilla: Peoneera" at bounding box center [783, 103] width 1114 height 59
click at [1311, 107] on icon "button" at bounding box center [1311, 102] width 19 height 19
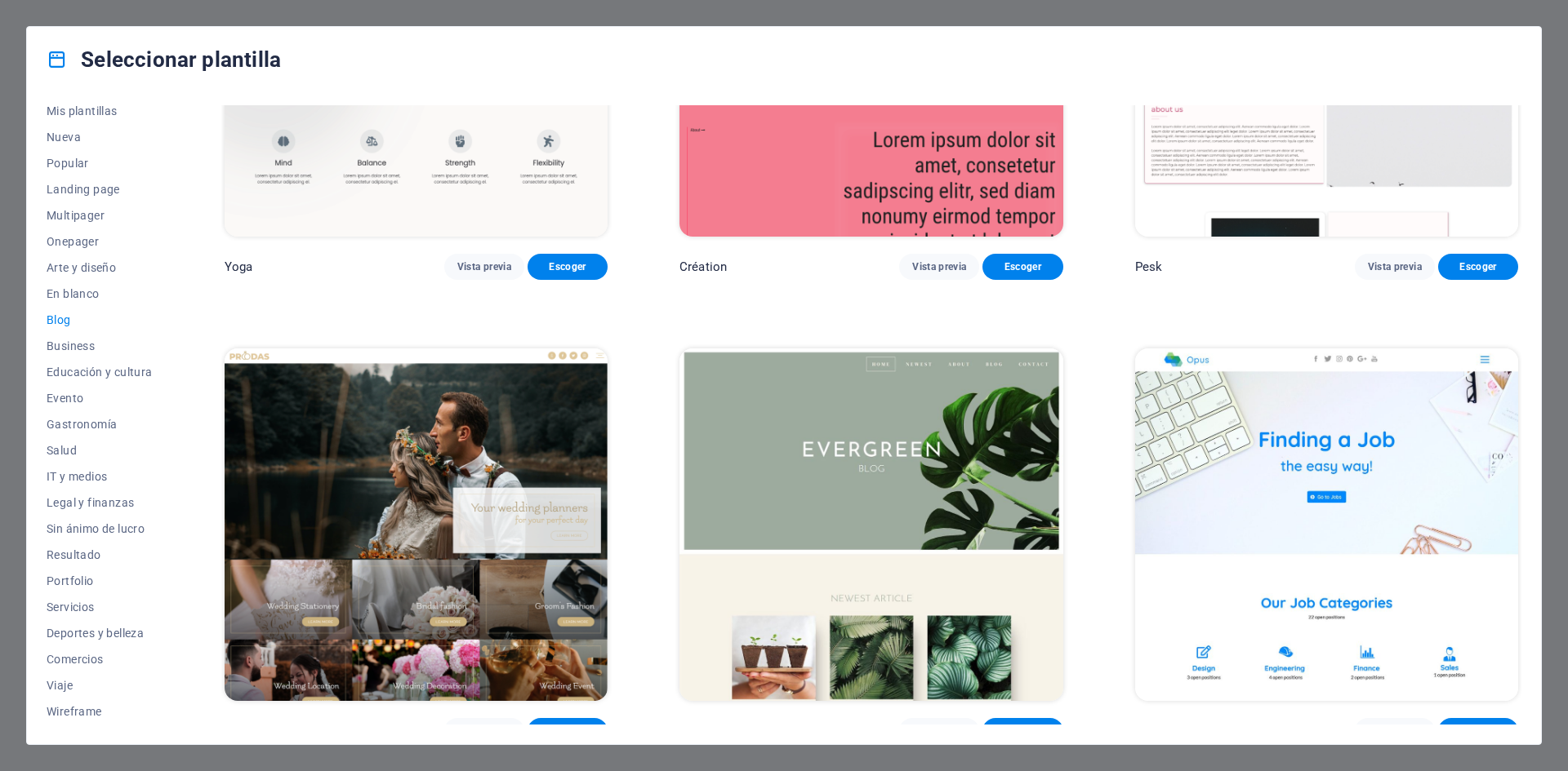
scroll to position [3102, 0]
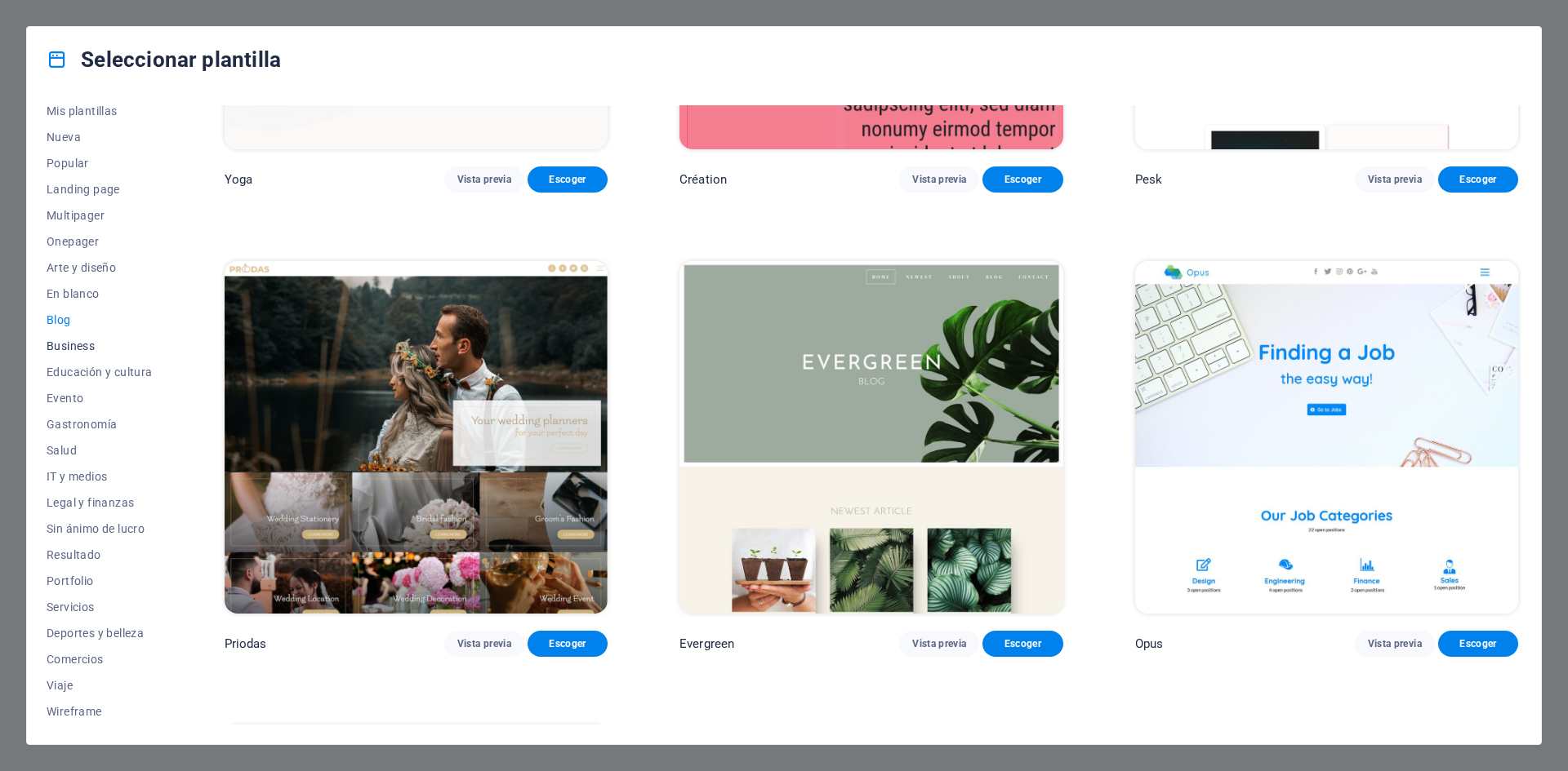
click at [66, 340] on span "Business" at bounding box center [99, 346] width 107 height 13
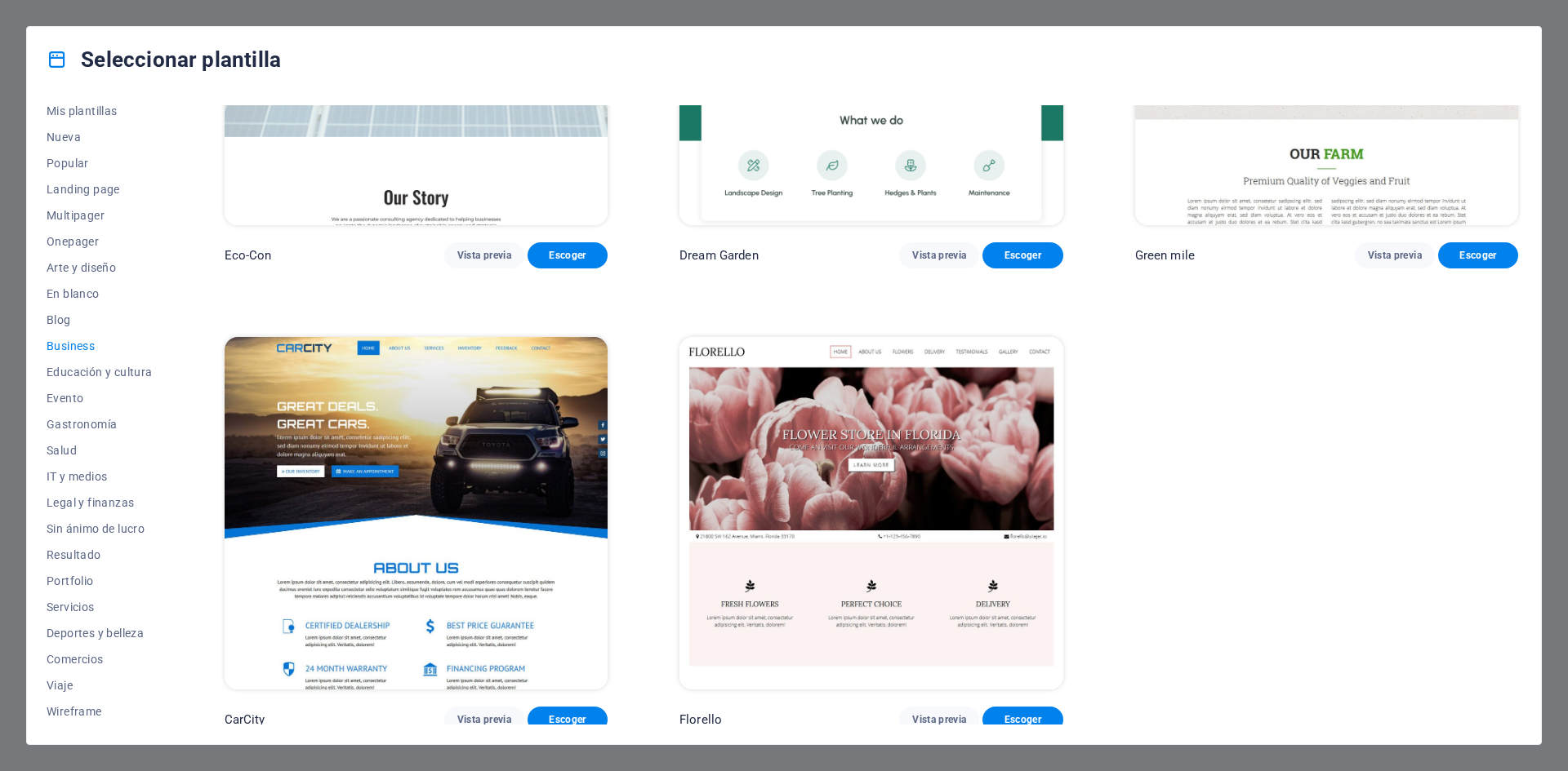
scroll to position [241, 0]
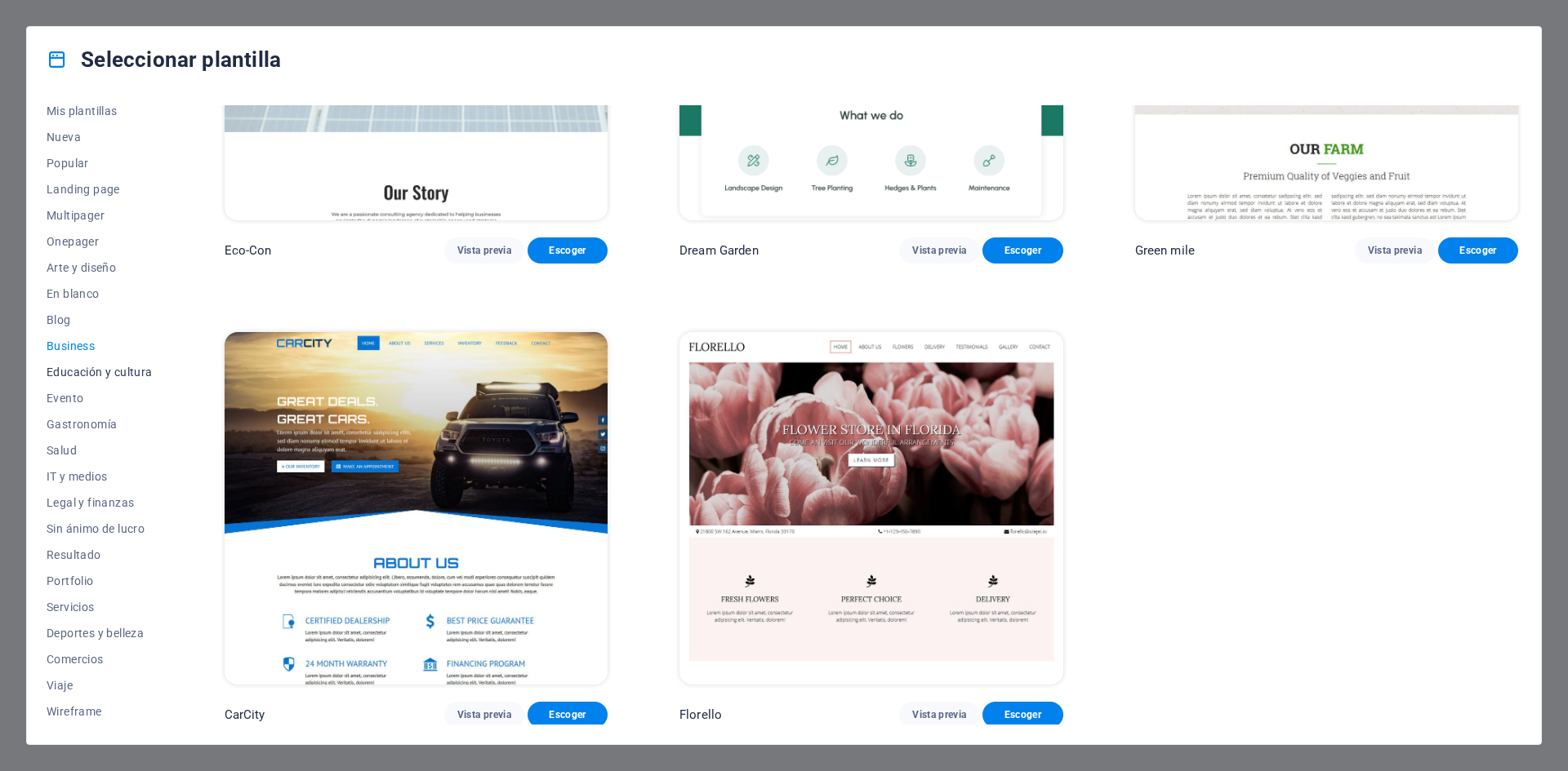
click at [76, 372] on span "Educación y cultura" at bounding box center [99, 372] width 107 height 13
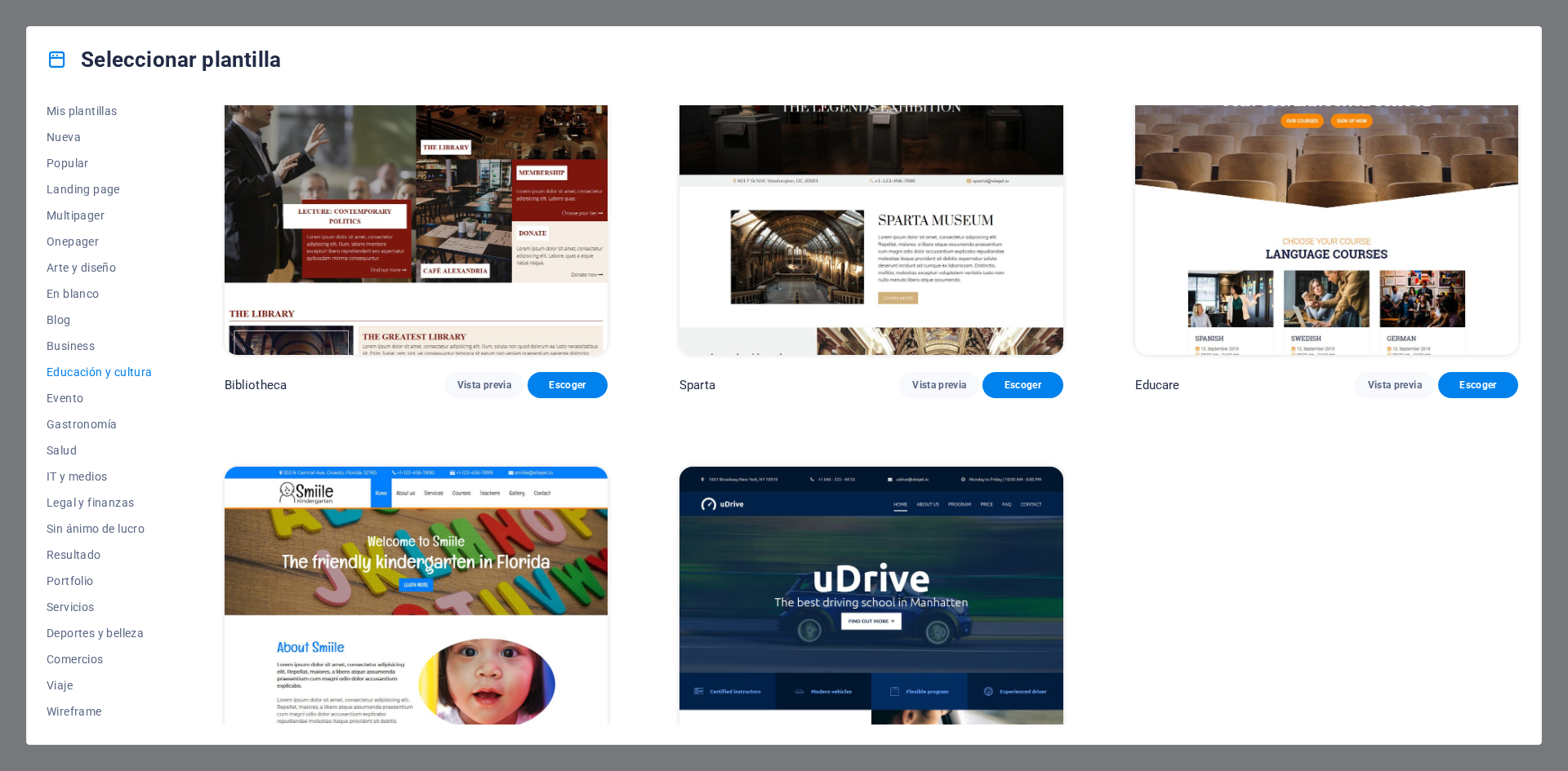
scroll to position [653, 0]
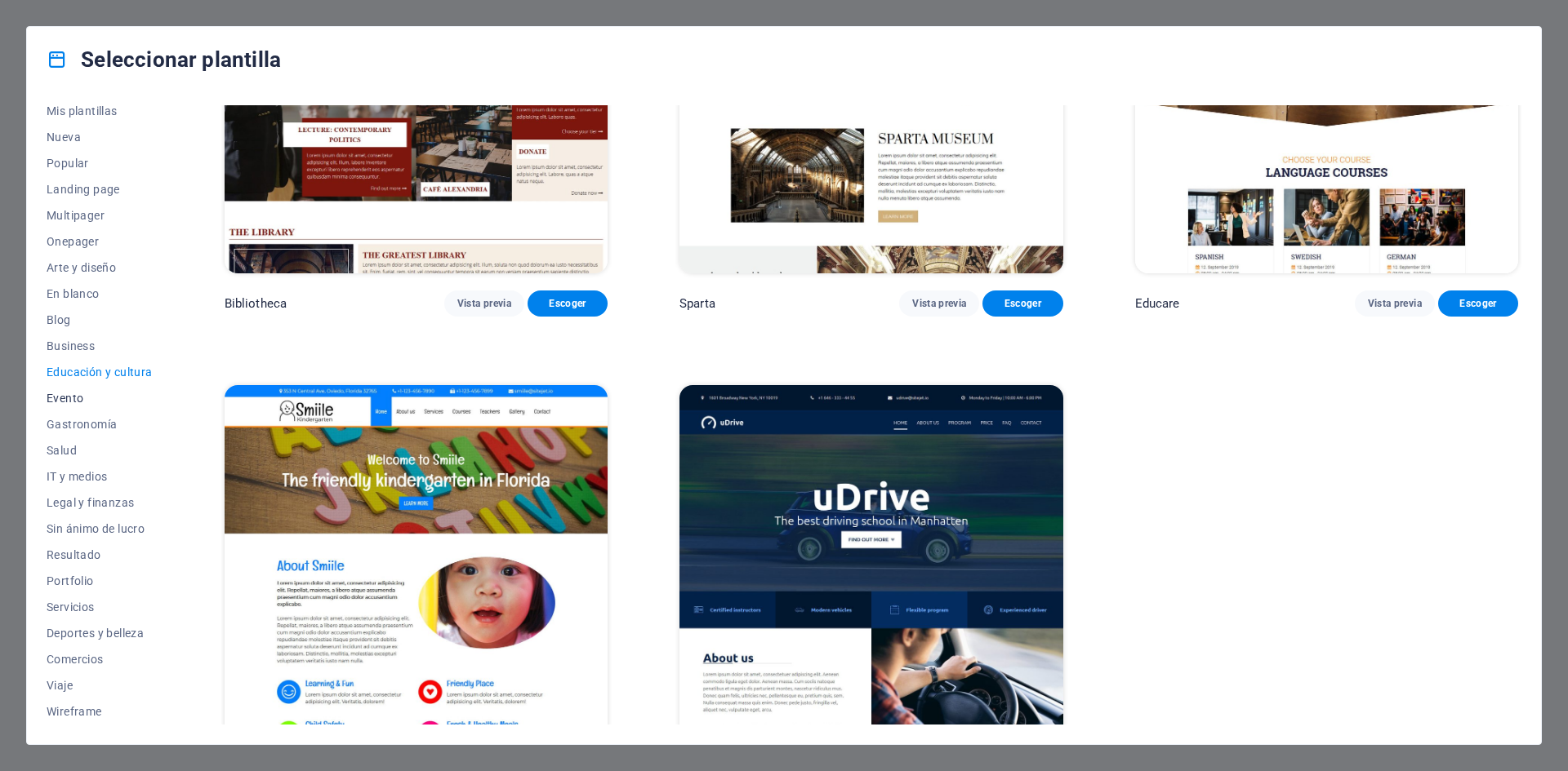
click at [62, 398] on span "Evento" at bounding box center [99, 398] width 107 height 13
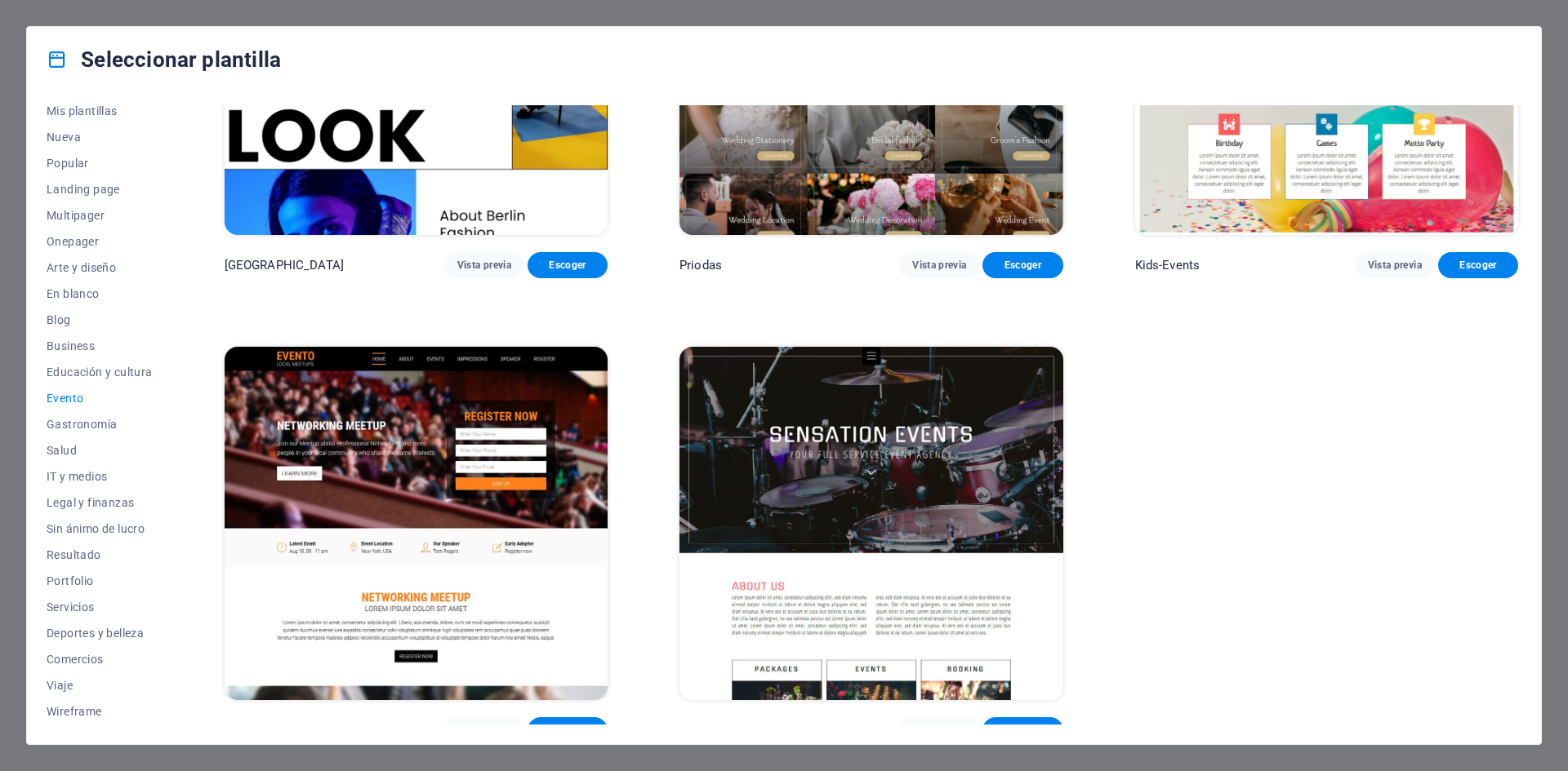
scroll to position [705, 0]
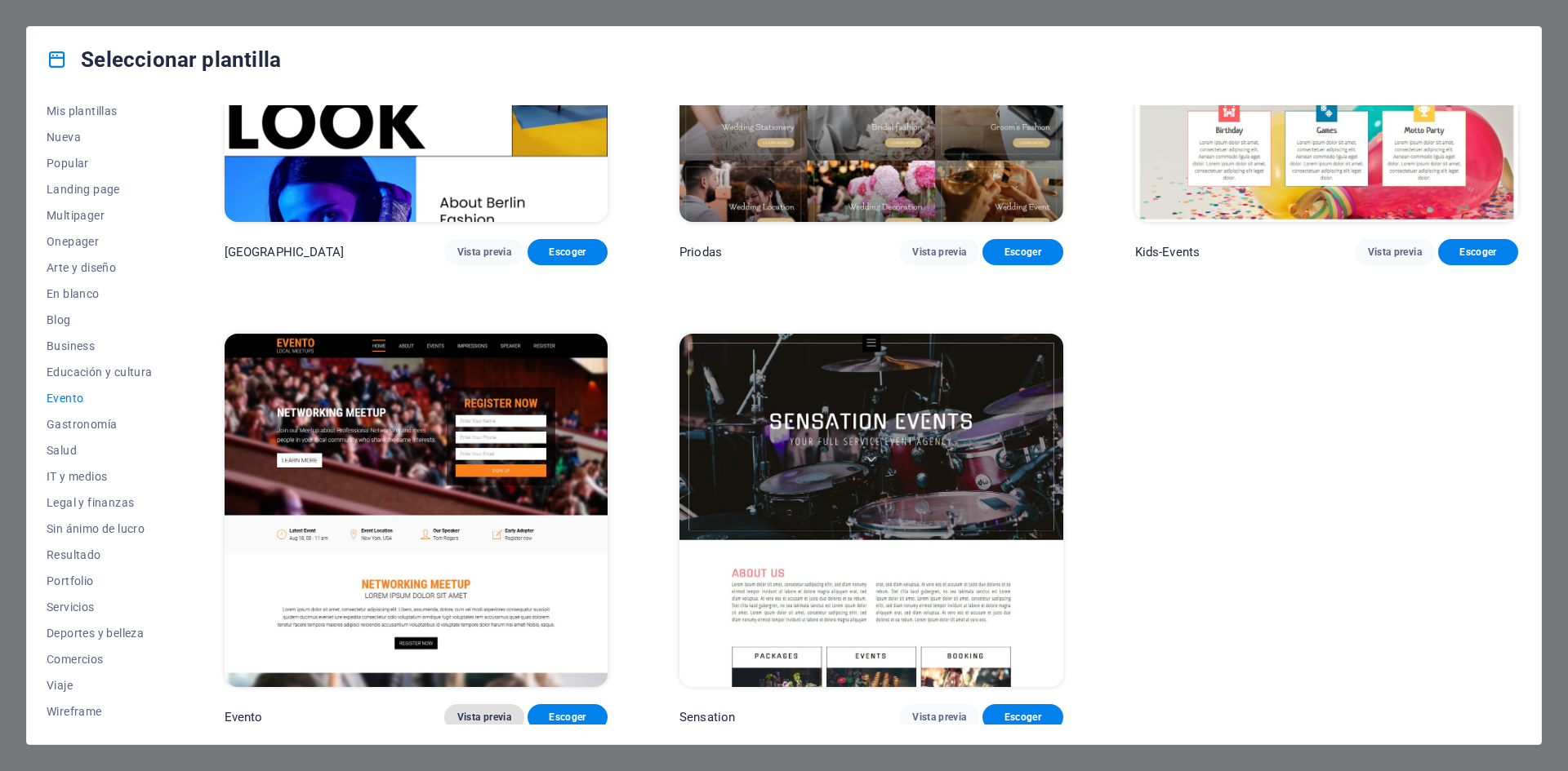
click at [487, 711] on span "Vista previa" at bounding box center [484, 717] width 54 height 13
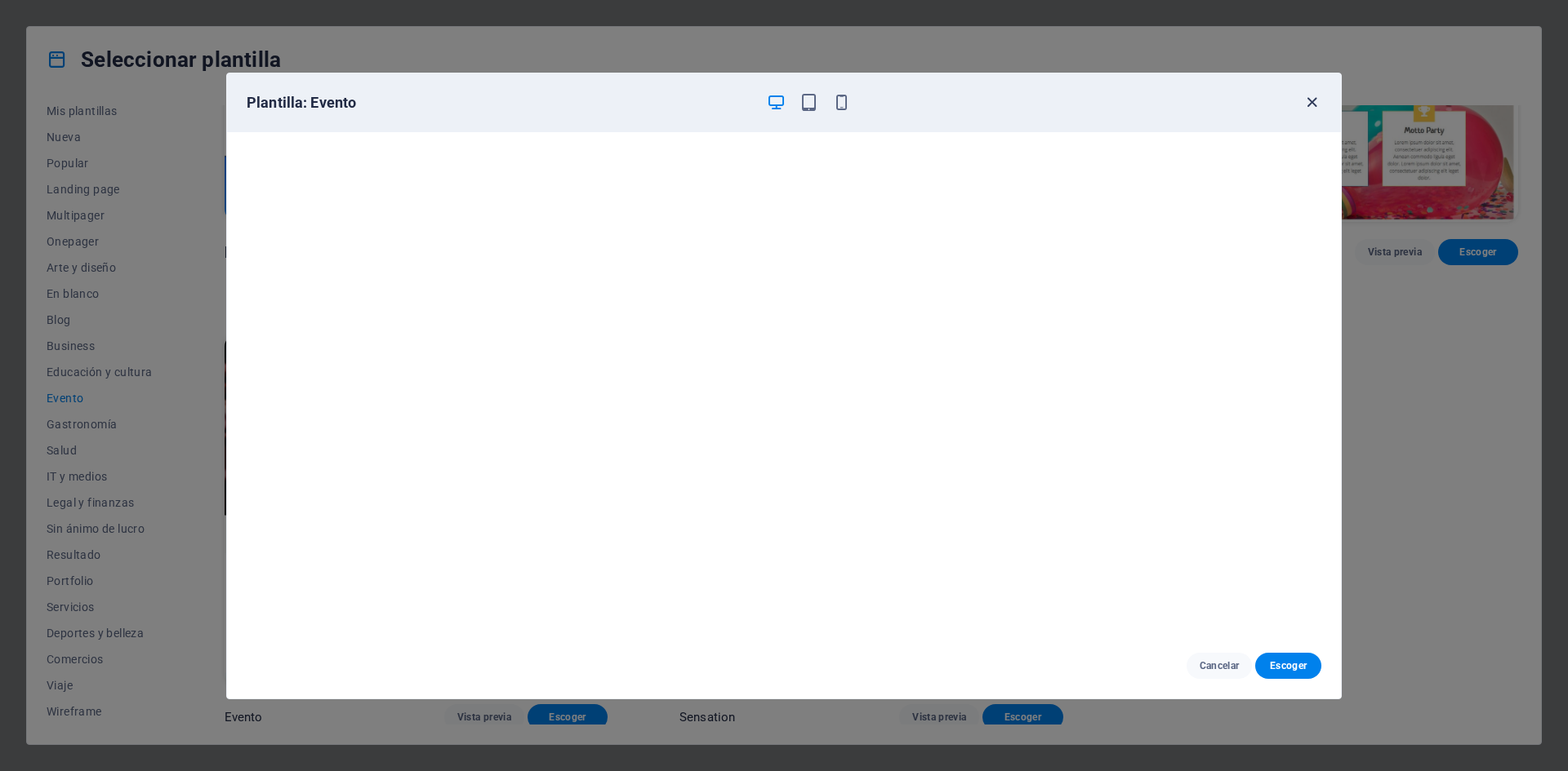
click at [1313, 102] on icon "button" at bounding box center [1311, 102] width 19 height 19
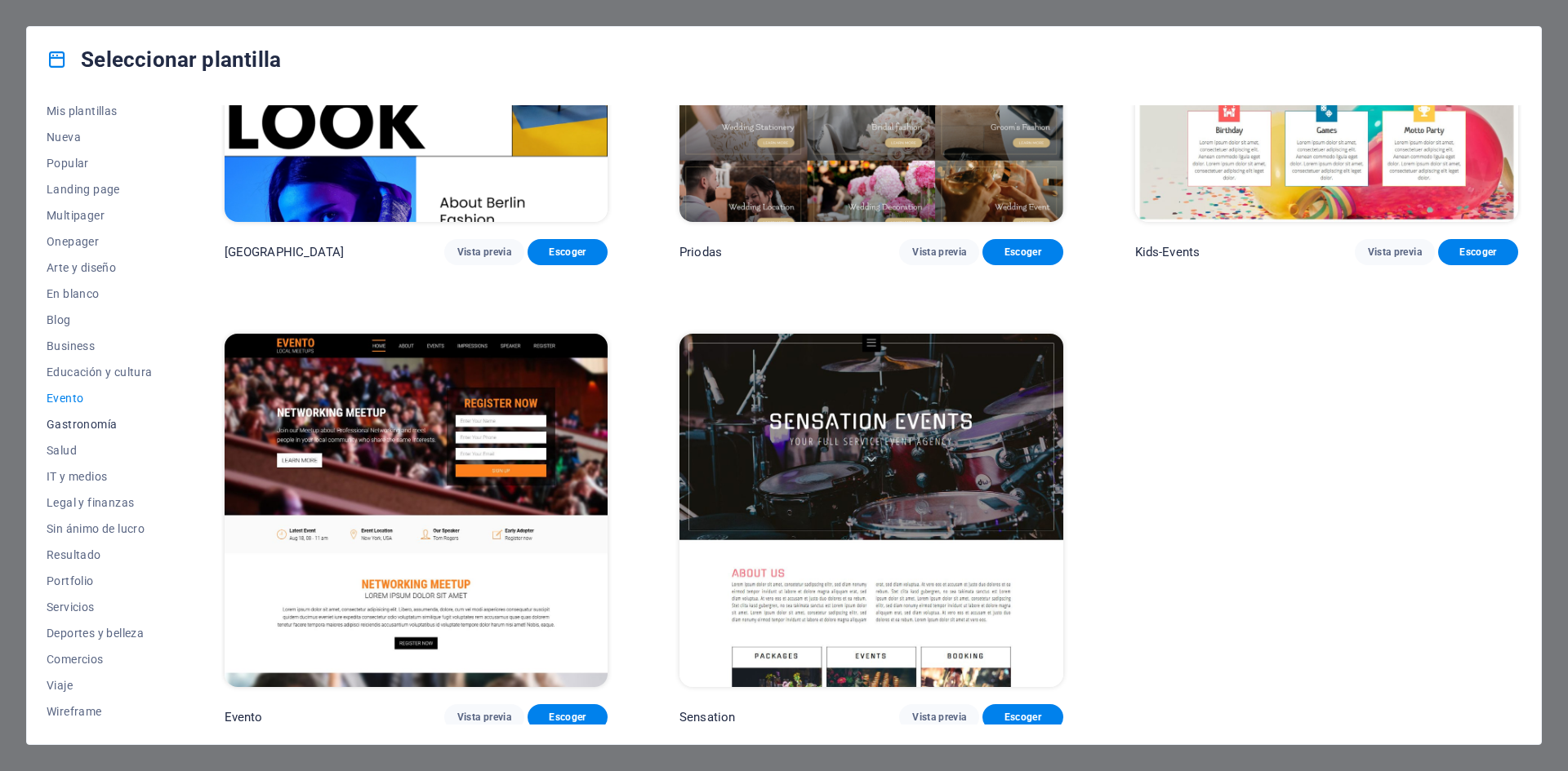
click at [84, 419] on span "Gastronomía" at bounding box center [99, 424] width 107 height 13
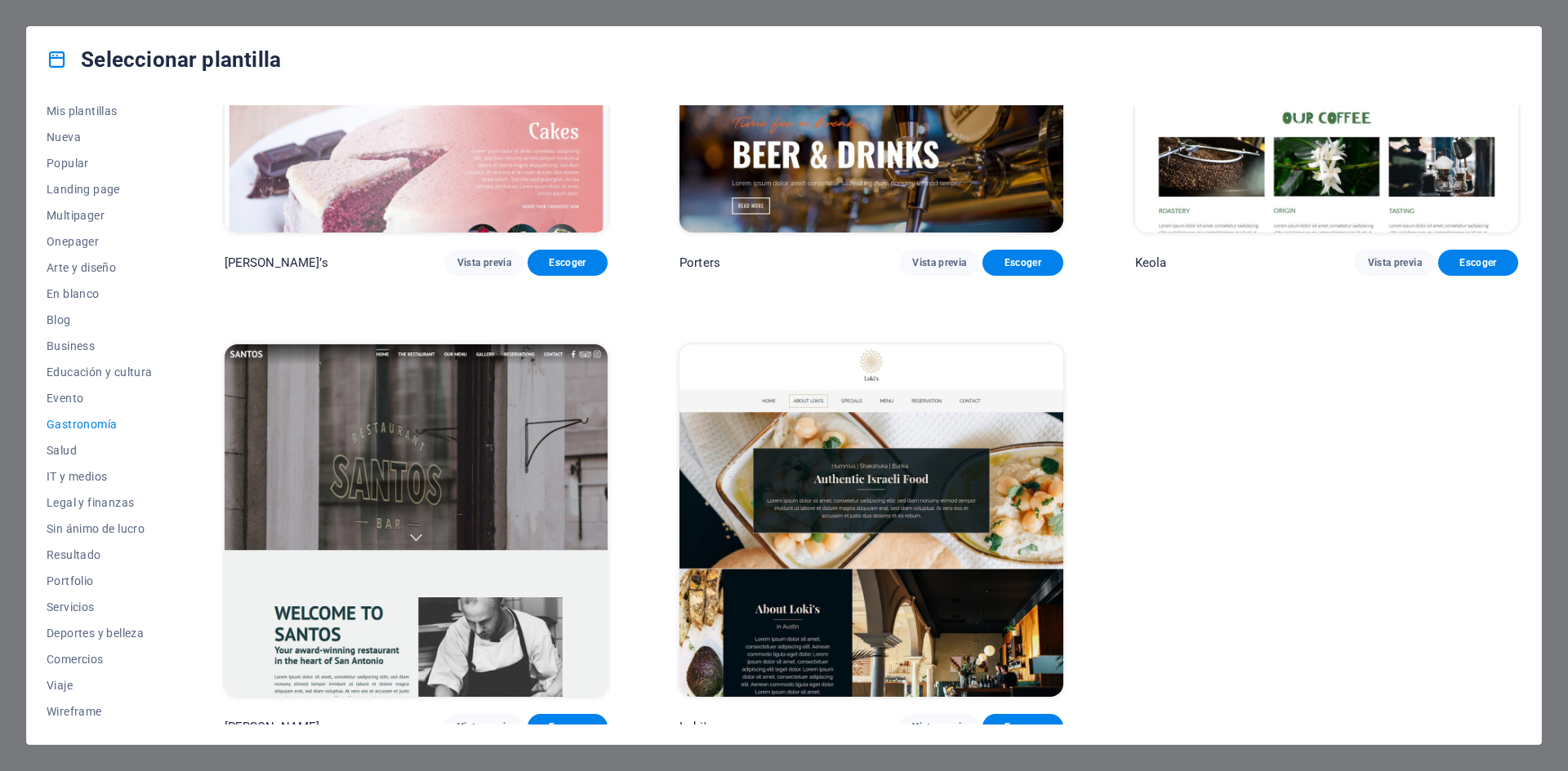
scroll to position [2094, 0]
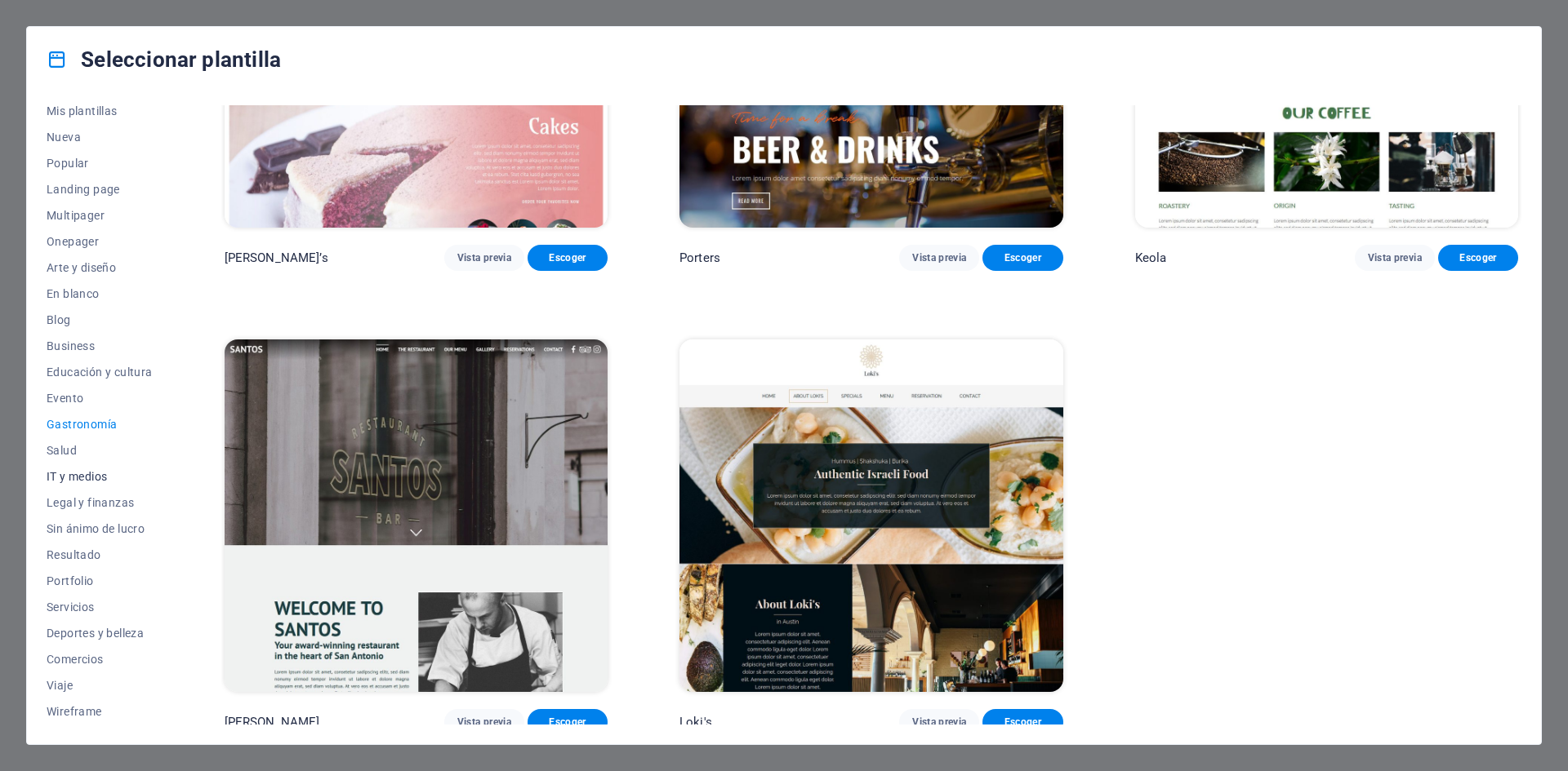
click at [80, 472] on span "IT y medios" at bounding box center [99, 477] width 107 height 13
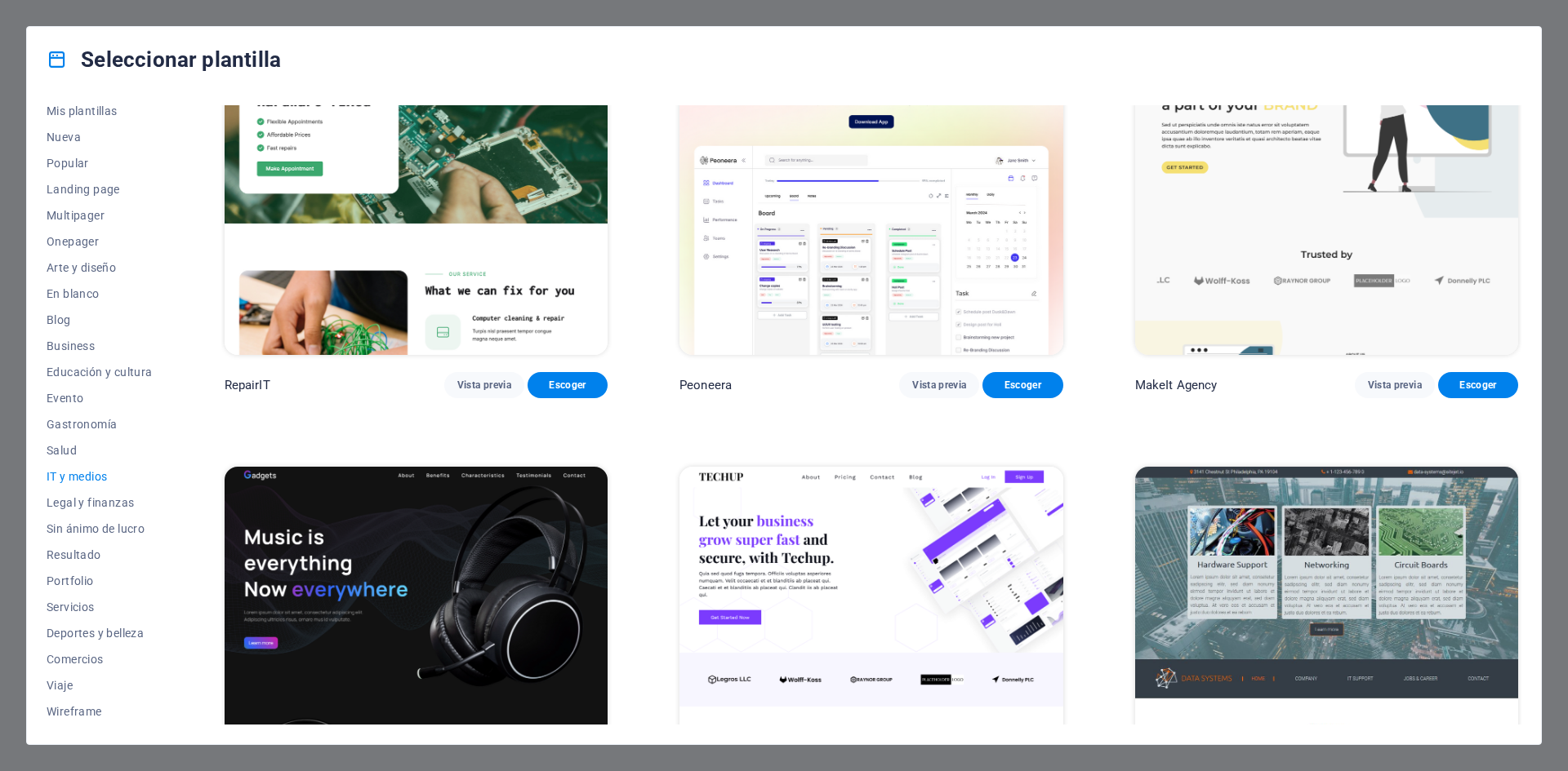
scroll to position [107, 0]
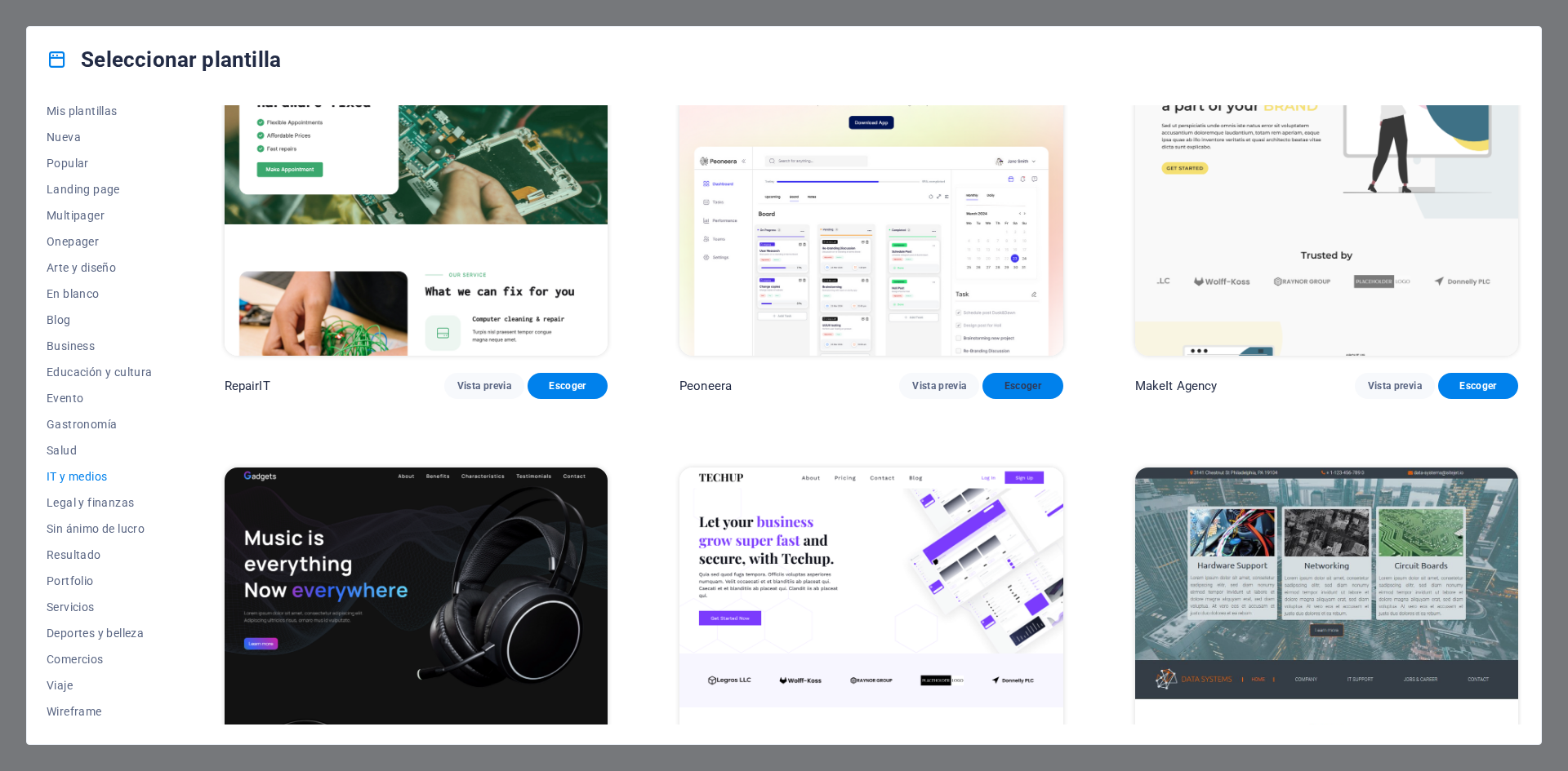
click at [1021, 391] on button "Escoger" at bounding box center [1023, 386] width 80 height 26
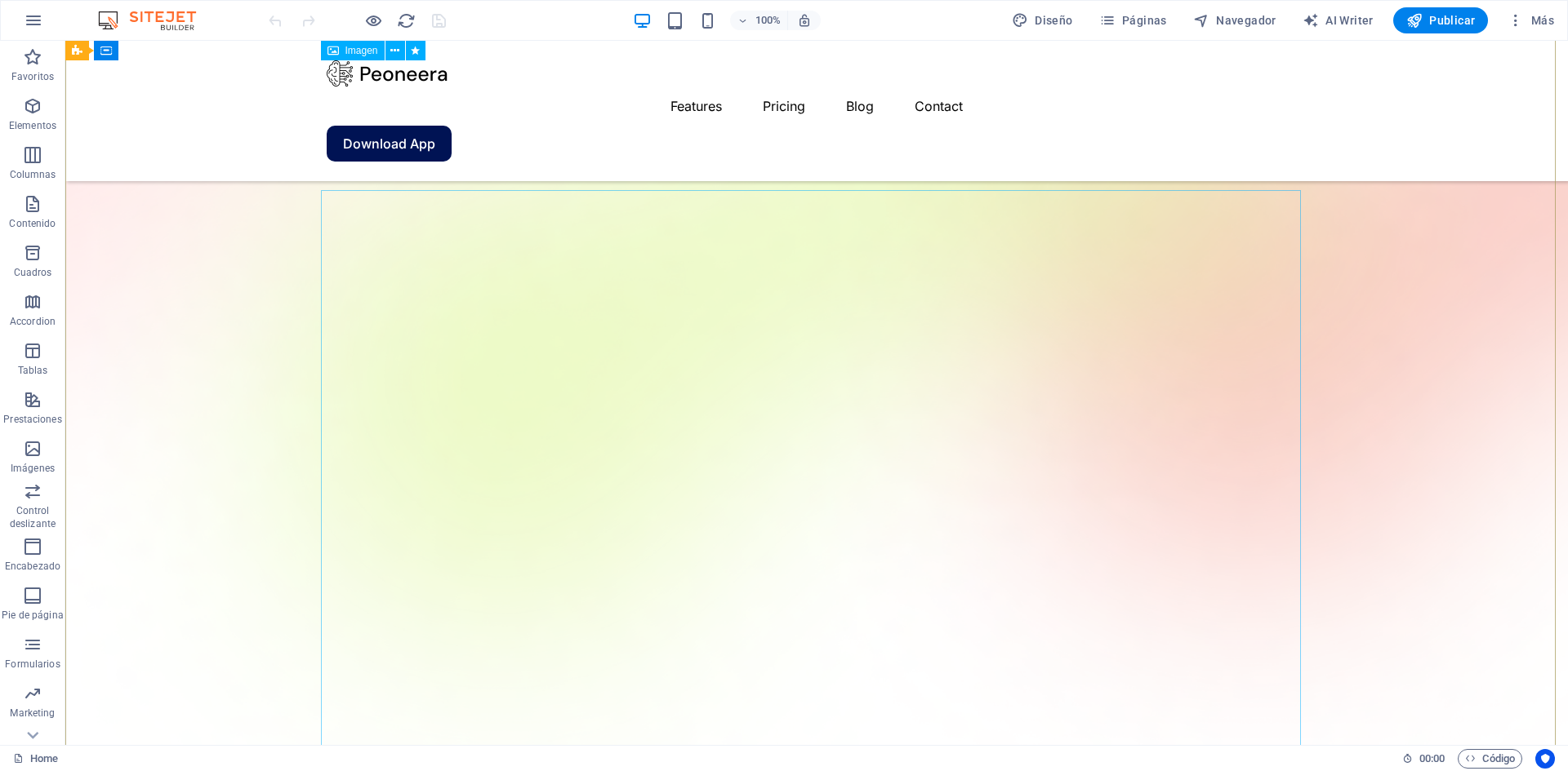
scroll to position [245, 0]
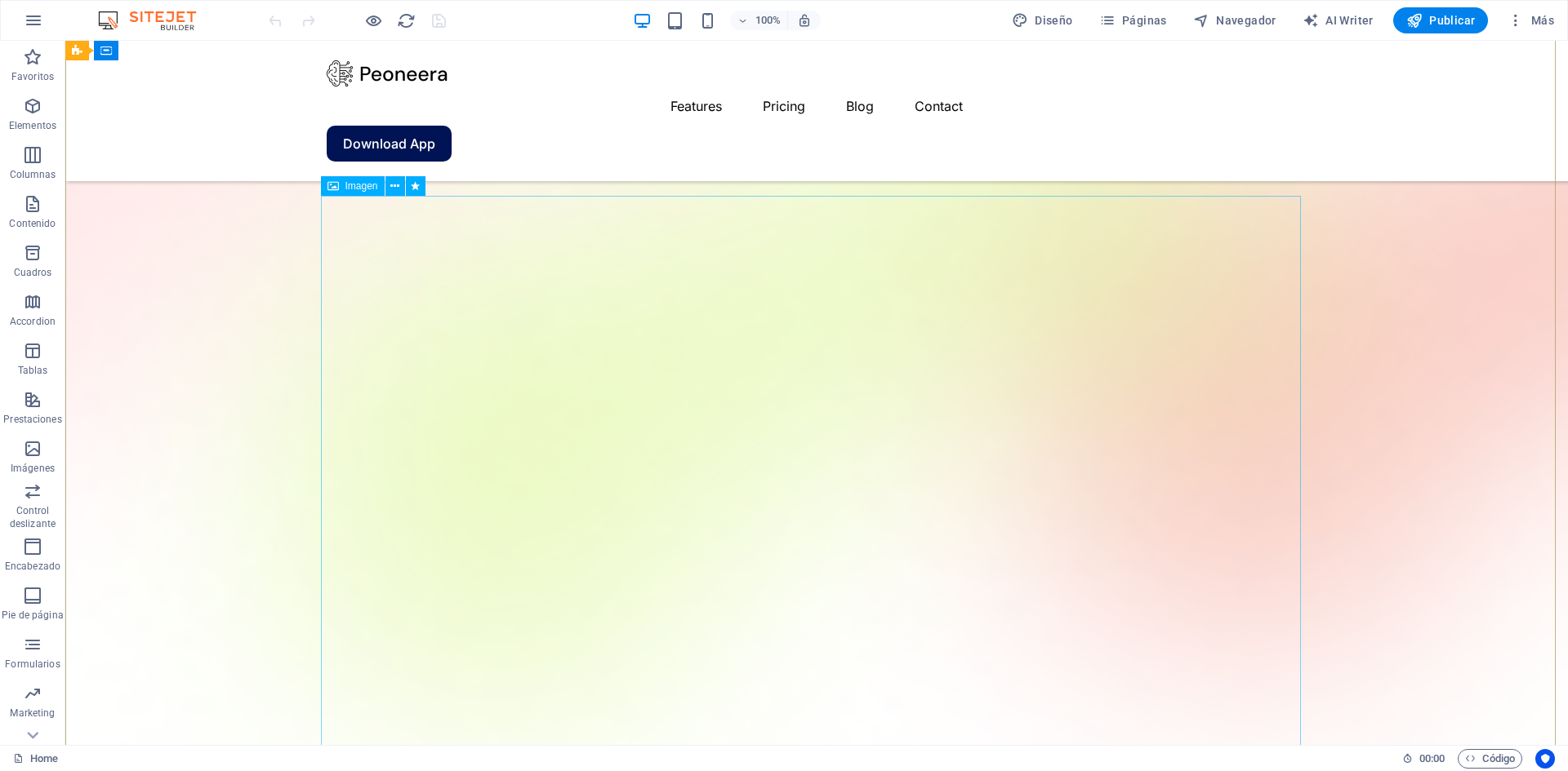
select select "%"
